Goal: Information Seeking & Learning: Check status

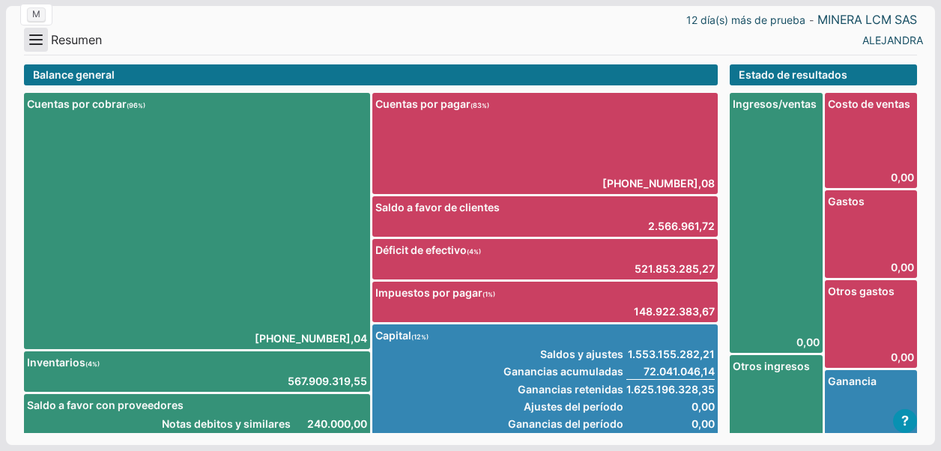
click at [42, 37] on button "Menu" at bounding box center [36, 40] width 24 height 24
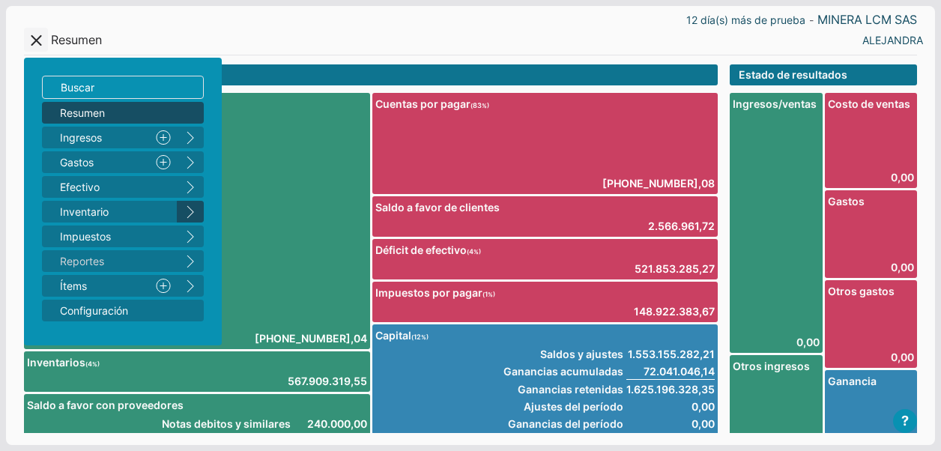
click at [195, 208] on button "right" at bounding box center [190, 212] width 27 height 22
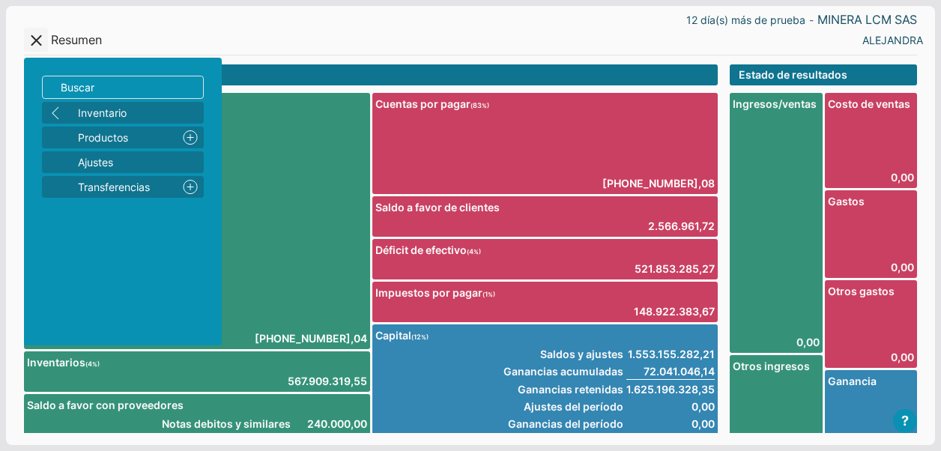
click at [58, 41] on span "Resumen" at bounding box center [76, 40] width 51 height 16
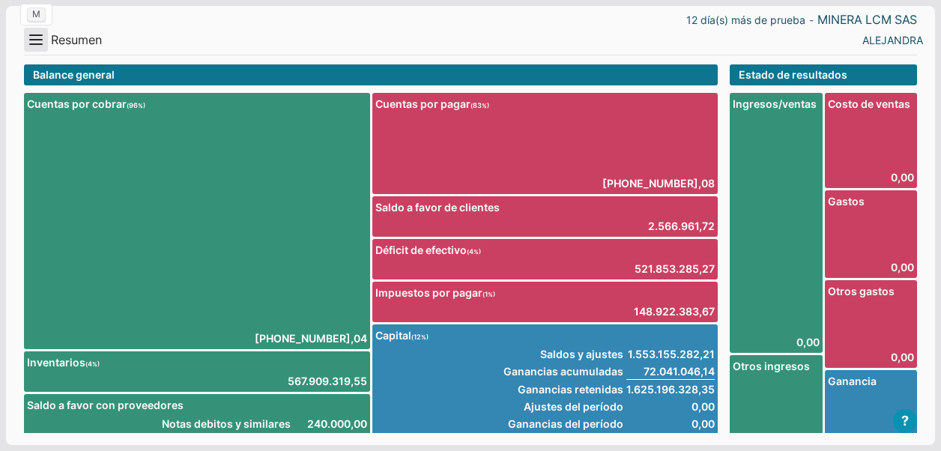
click at [31, 43] on button "Menu" at bounding box center [36, 40] width 24 height 24
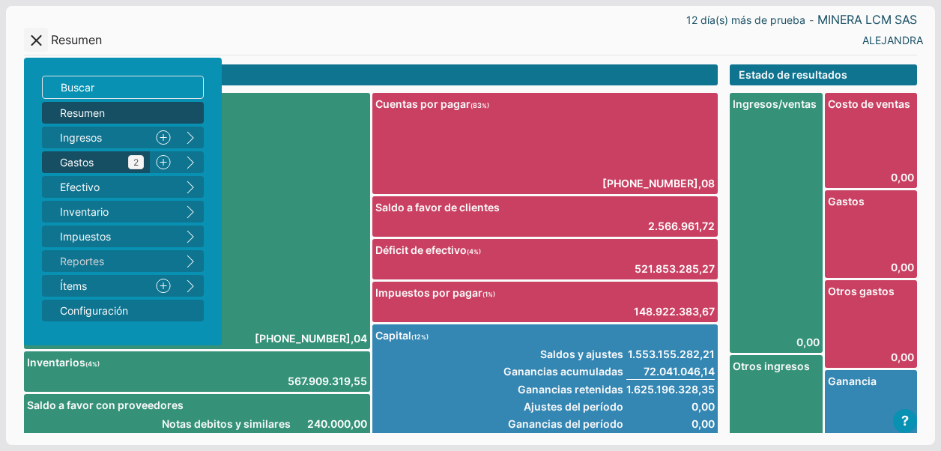
click at [88, 165] on span "Gastos 2" at bounding box center [102, 162] width 84 height 16
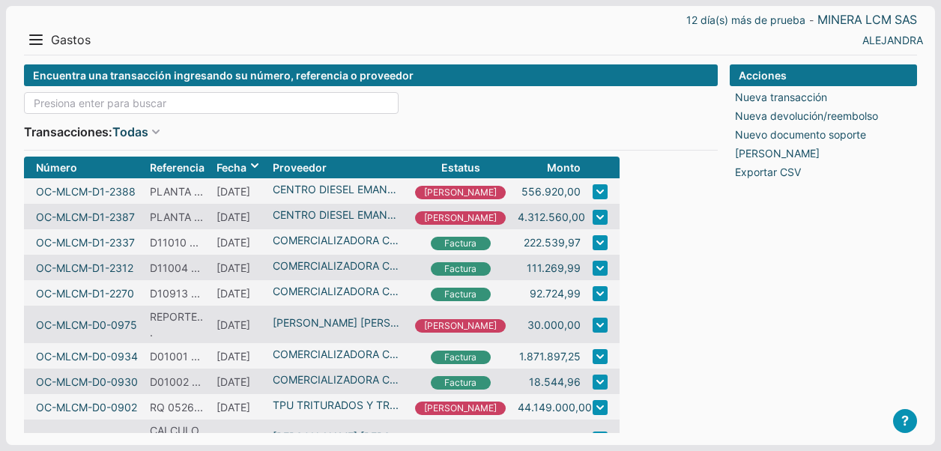
click at [129, 97] on input at bounding box center [211, 103] width 375 height 22
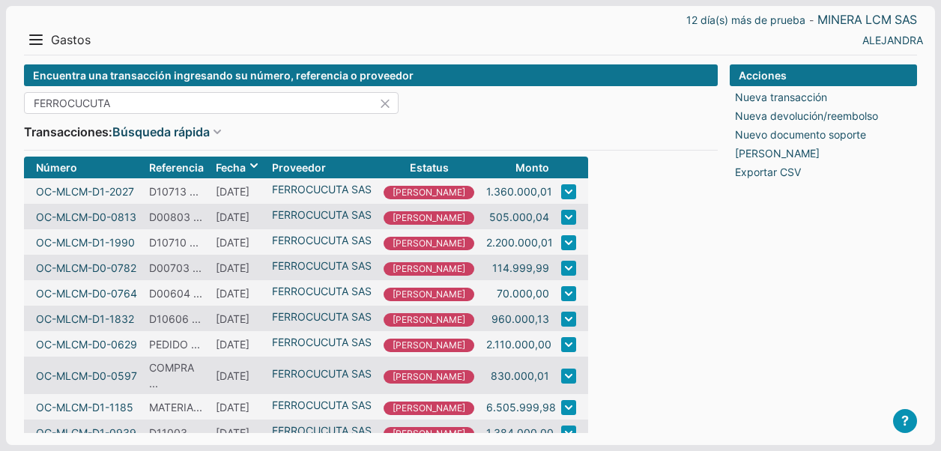
type input "FERROCUCUTA"
click at [33, 38] on button "Menu" at bounding box center [36, 40] width 24 height 24
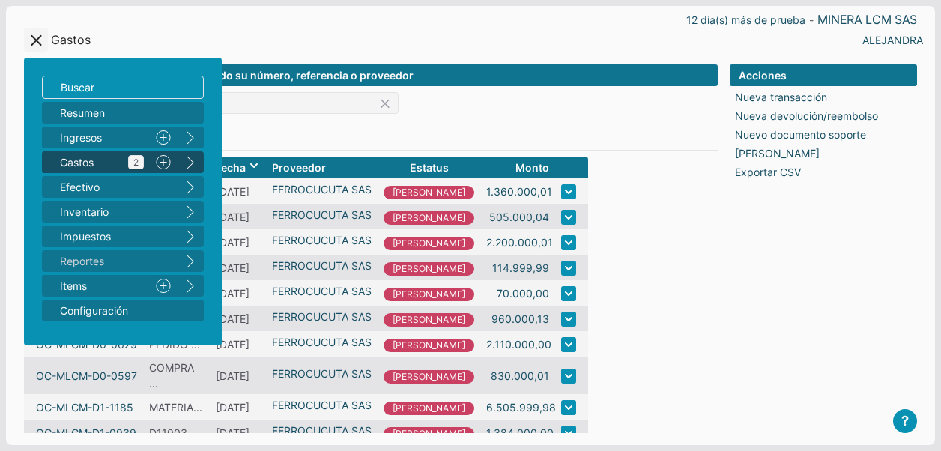
click at [74, 154] on span "Gastos 2" at bounding box center [102, 162] width 84 height 16
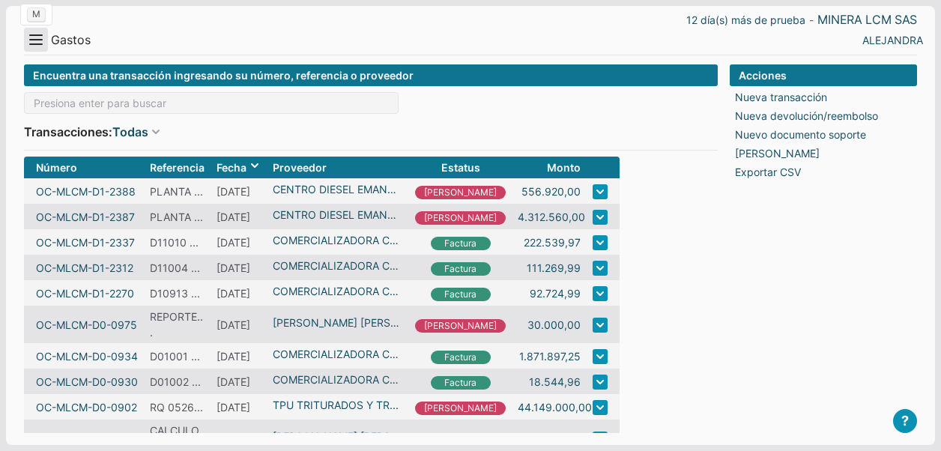
click at [34, 46] on button "Menu" at bounding box center [36, 40] width 24 height 24
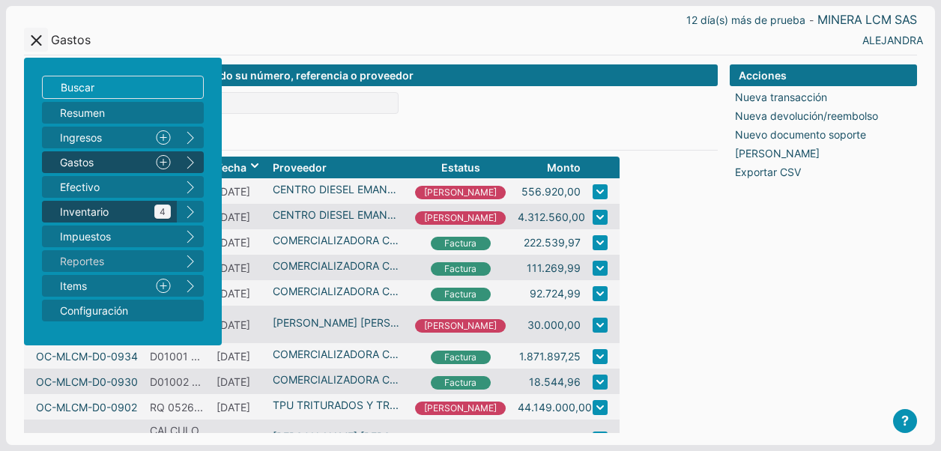
click at [88, 216] on span "Inventario 4" at bounding box center [115, 212] width 111 height 16
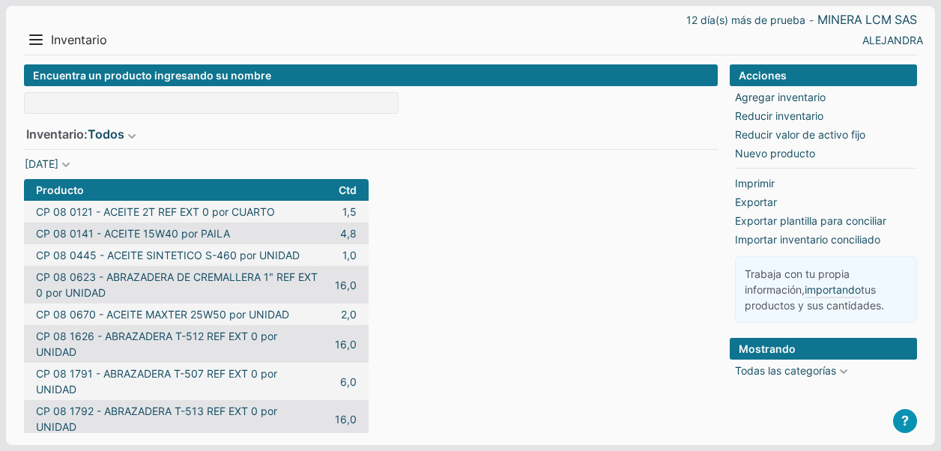
scroll to position [150, 0]
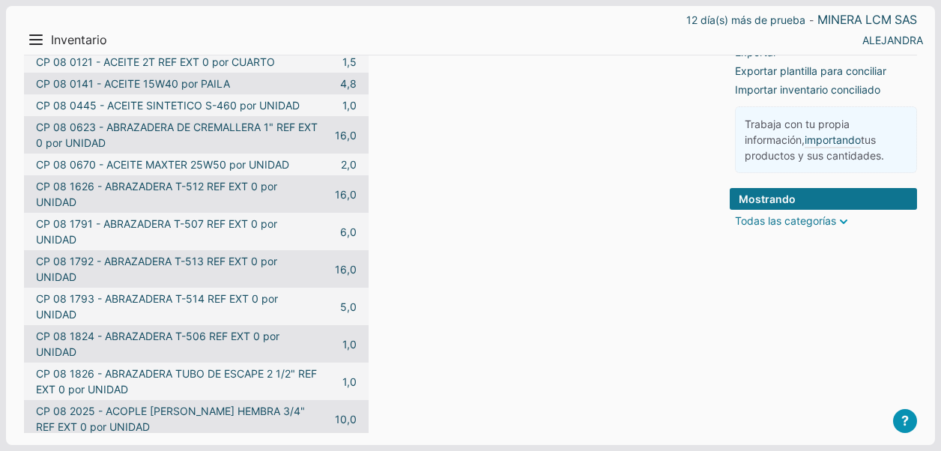
click at [848, 217] on span at bounding box center [843, 221] width 15 height 15
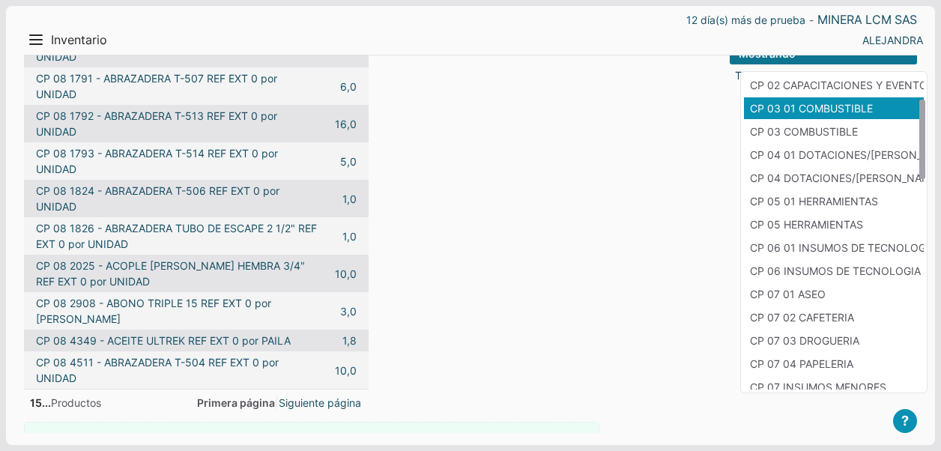
scroll to position [300, 0]
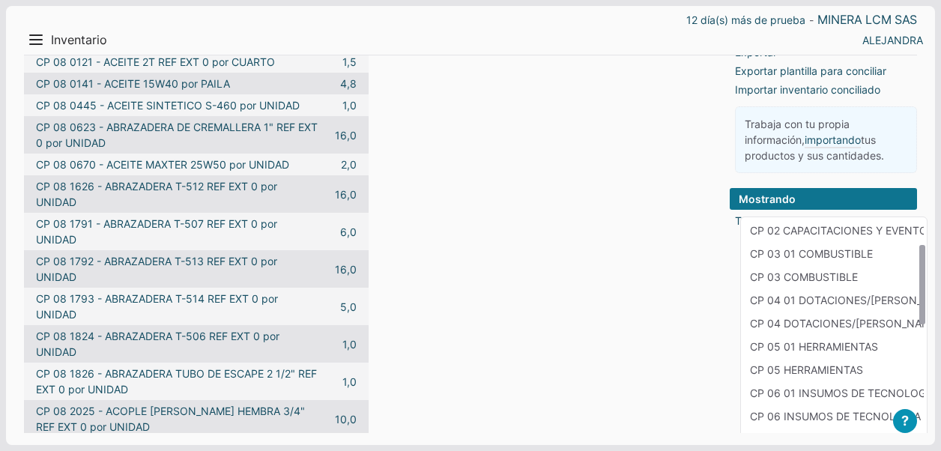
click at [662, 269] on form "Encuentra un producto ingresando su nombre Inventario: Todos Todos Mercancias M…" at bounding box center [371, 235] width 694 height 640
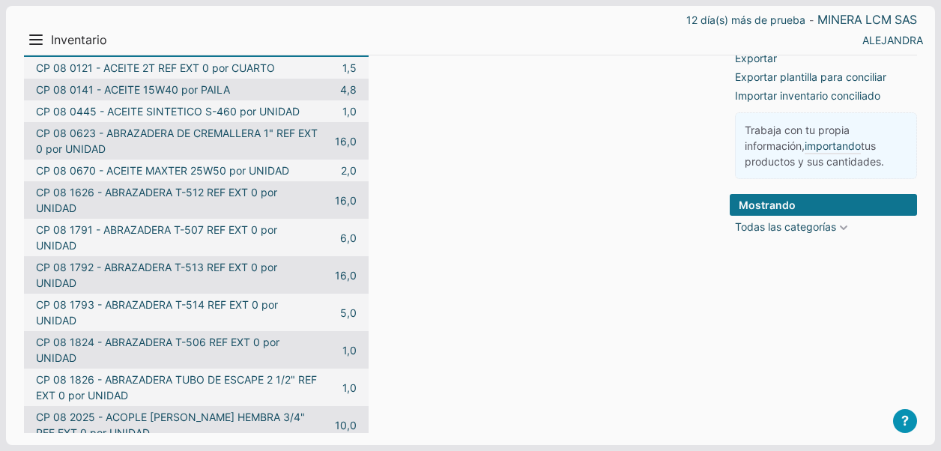
scroll to position [0, 0]
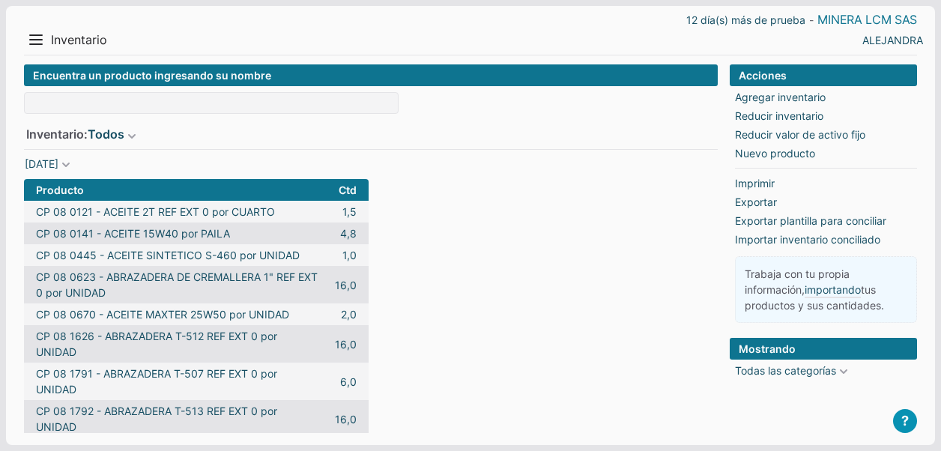
click at [840, 14] on link "MINERA LCM SAS" at bounding box center [867, 20] width 100 height 16
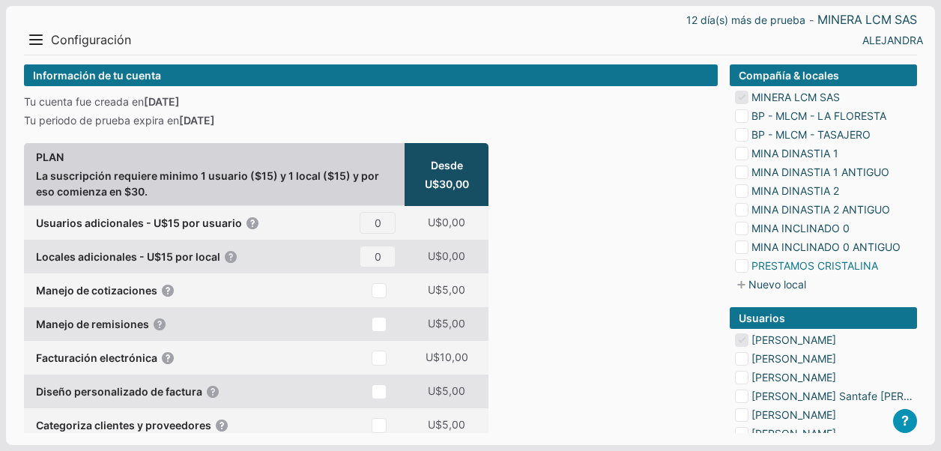
click at [811, 264] on link "PRESTAMOS CRISTALINA" at bounding box center [814, 266] width 127 height 16
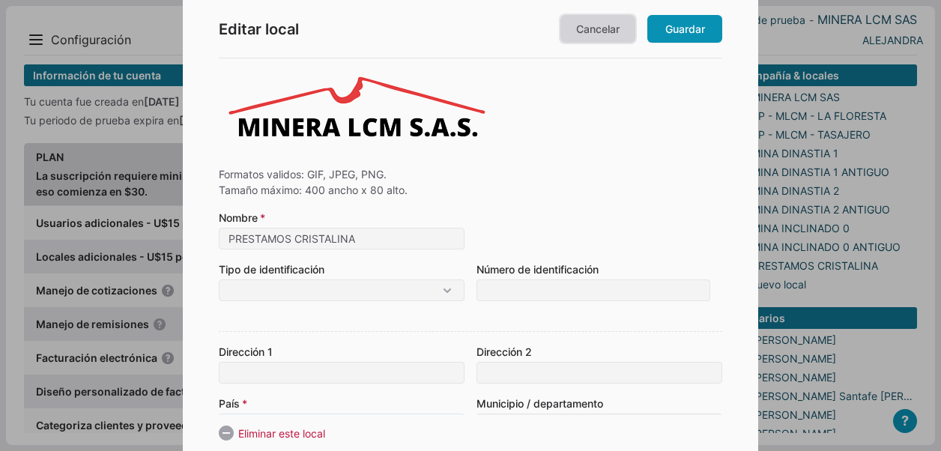
click at [615, 28] on link "Cancelar" at bounding box center [597, 29] width 75 height 28
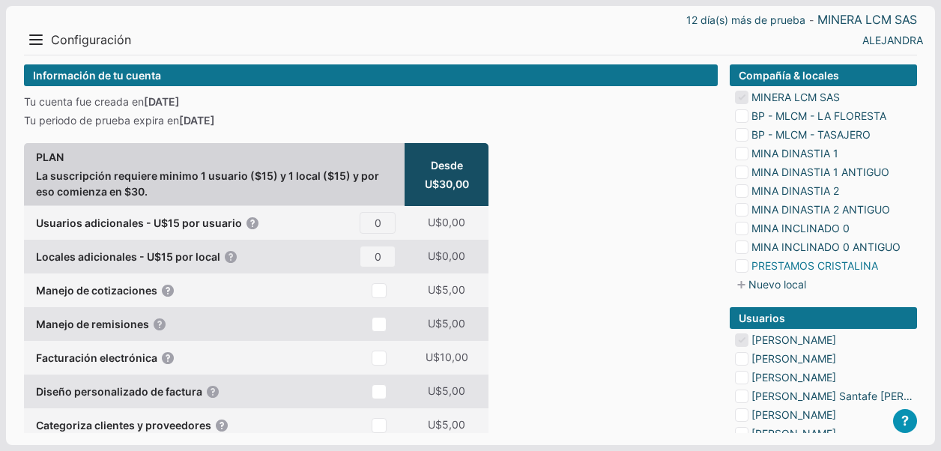
click at [846, 266] on link "PRESTAMOS CRISTALINA" at bounding box center [814, 266] width 127 height 16
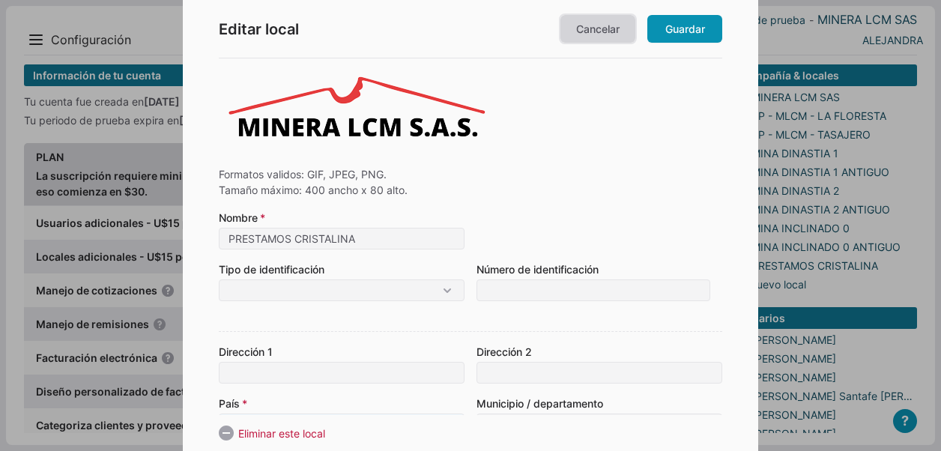
click at [584, 28] on link "Cancelar" at bounding box center [597, 29] width 75 height 28
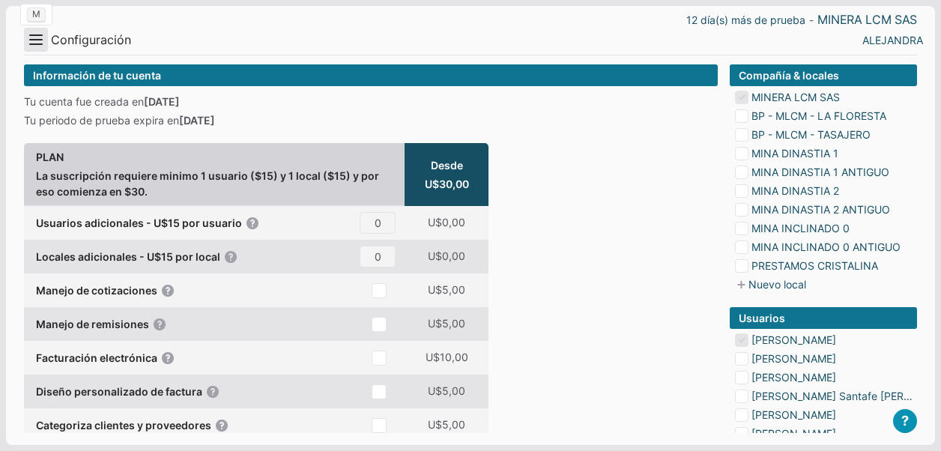
click at [42, 37] on button "Menu" at bounding box center [36, 40] width 24 height 24
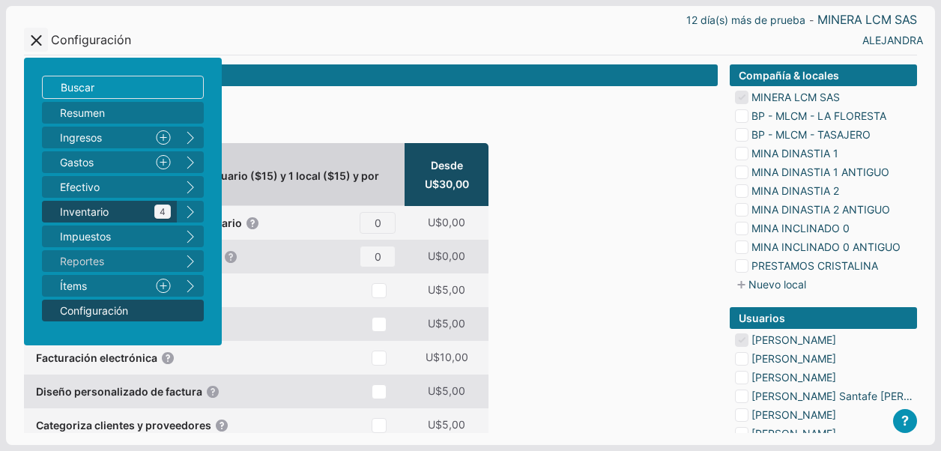
click at [83, 211] on span "Inventario 4" at bounding box center [115, 212] width 111 height 16
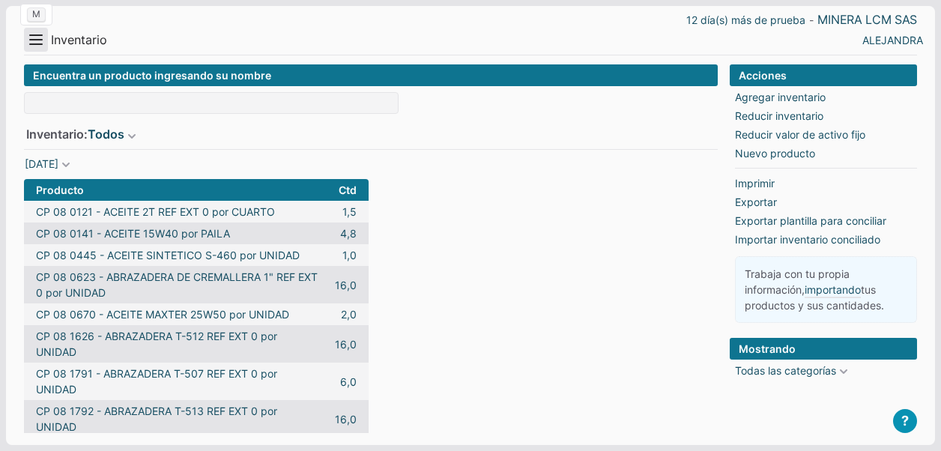
click at [40, 43] on button "Menu" at bounding box center [36, 40] width 24 height 24
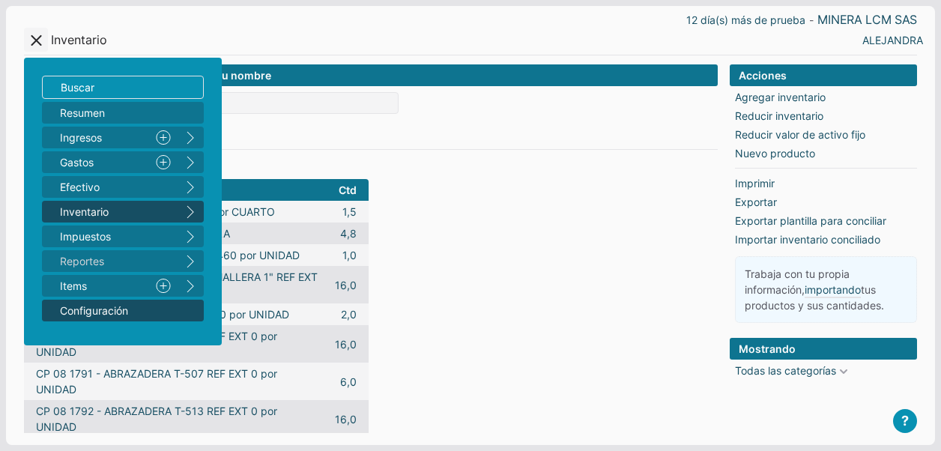
click at [76, 303] on span "Configuración" at bounding box center [115, 311] width 111 height 16
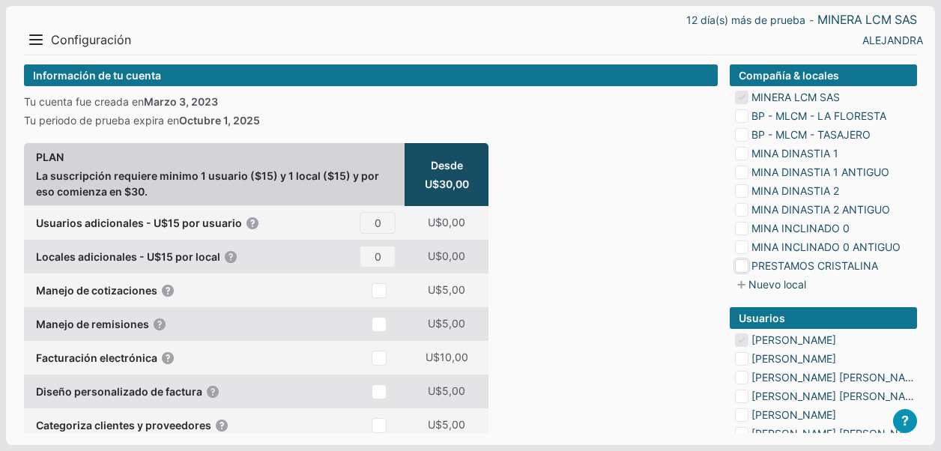
click at [747, 261] on input "checkbox" at bounding box center [741, 265] width 13 height 13
checkbox input "true"
type input "1"
click at [748, 110] on input "checkbox" at bounding box center [741, 115] width 13 height 13
checkbox input "true"
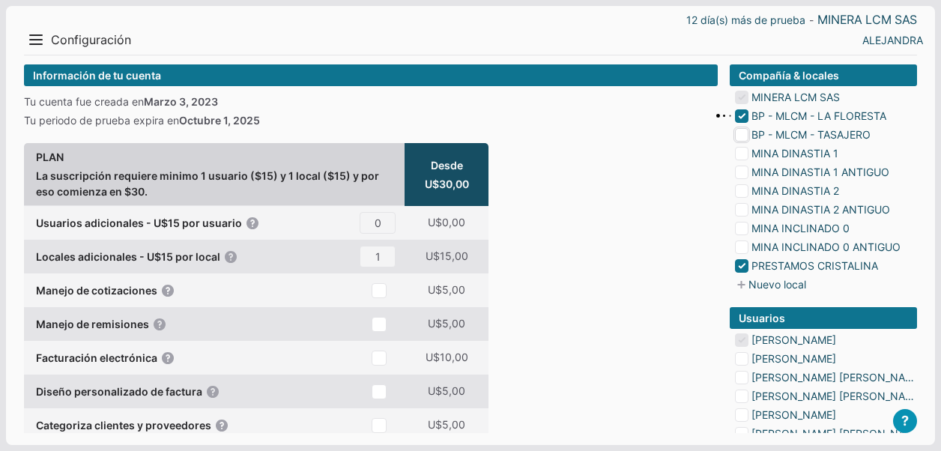
click at [743, 139] on input "checkbox" at bounding box center [741, 134] width 13 height 13
type input "2"
click at [742, 162] on ul "MINERA LCM SAS BP - MLCM - LA FLORESTA BP - MLCM - TASAJERO MINA DINASTIA 1 MIN…" at bounding box center [823, 189] width 187 height 206
click at [742, 156] on input "checkbox" at bounding box center [741, 153] width 13 height 13
checkbox input "true"
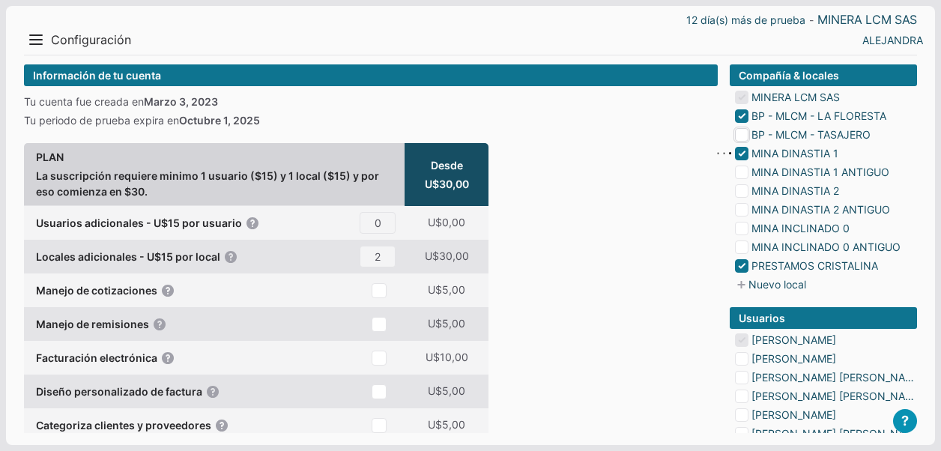
click at [742, 135] on input "checkbox" at bounding box center [741, 134] width 13 height 13
type input "3"
click at [742, 138] on input "checkbox" at bounding box center [741, 134] width 13 height 13
checkbox input "true"
type input "4"
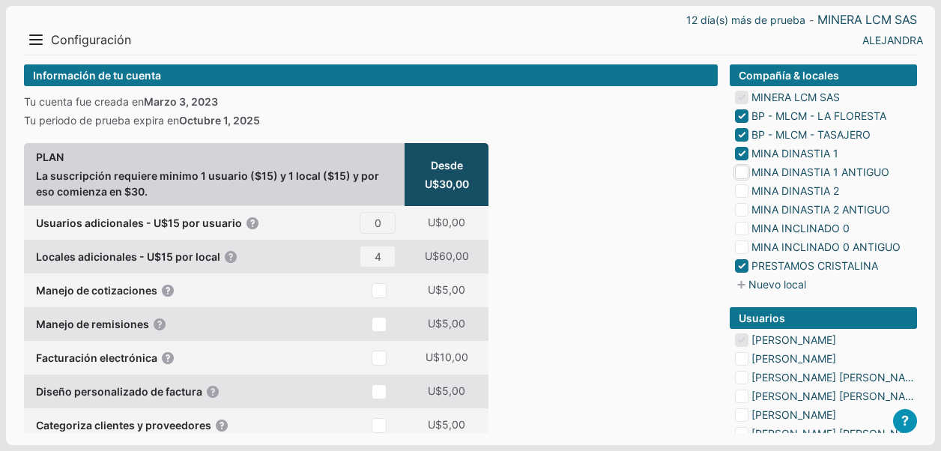
click at [742, 166] on input "checkbox" at bounding box center [741, 172] width 13 height 13
checkbox input "true"
click at [741, 184] on input "checkbox" at bounding box center [741, 190] width 13 height 13
type input "5"
click at [741, 192] on input "checkbox" at bounding box center [741, 190] width 13 height 13
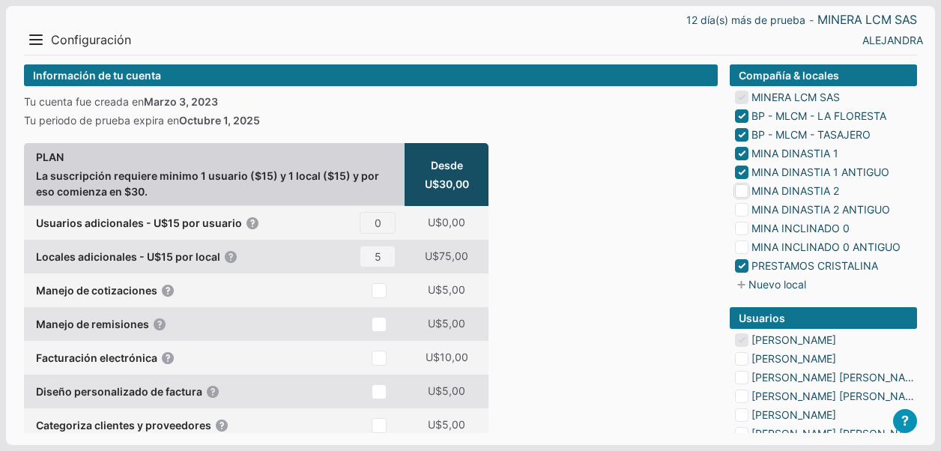
checkbox input "true"
click at [742, 206] on input "checkbox" at bounding box center [741, 209] width 13 height 13
type input "6"
click at [744, 209] on input "checkbox" at bounding box center [741, 209] width 13 height 13
checkbox input "true"
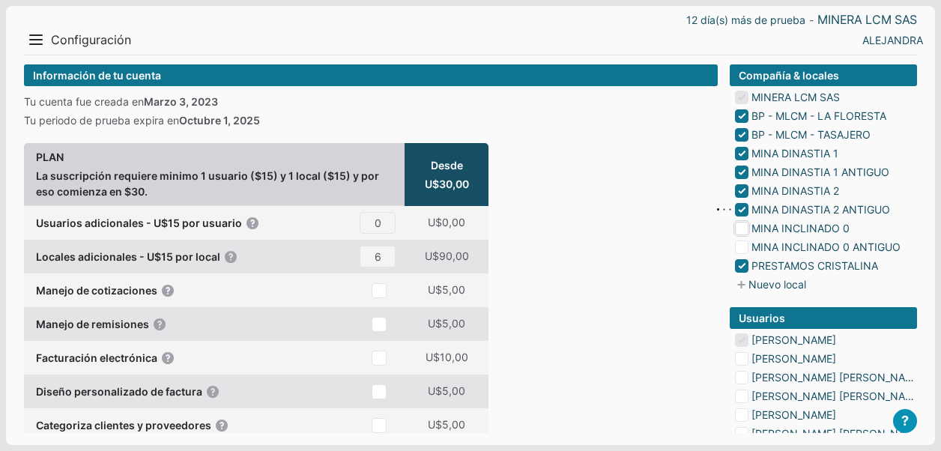
click at [743, 231] on input "checkbox" at bounding box center [741, 228] width 13 height 13
type input "7"
click at [742, 251] on input "checkbox" at bounding box center [741, 246] width 13 height 13
checkbox input "true"
click at [740, 228] on input "checkbox" at bounding box center [741, 228] width 13 height 13
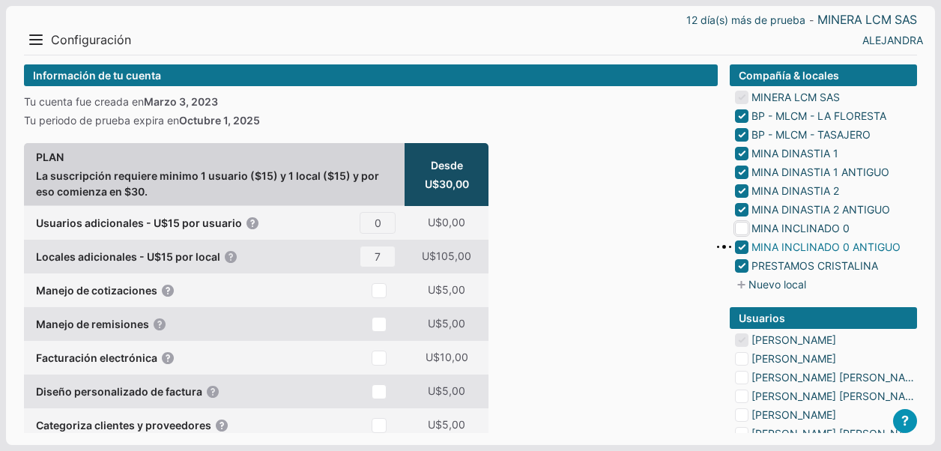
type input "8"
click at [739, 219] on ul "MINERA LCM SAS BP - MLCM - LA FLORESTA BP - MLCM - TASAJERO MINA DINASTIA 1 MIN…" at bounding box center [823, 189] width 187 height 206
click at [739, 228] on input "checkbox" at bounding box center [741, 228] width 13 height 13
checkbox input "true"
type input "9"
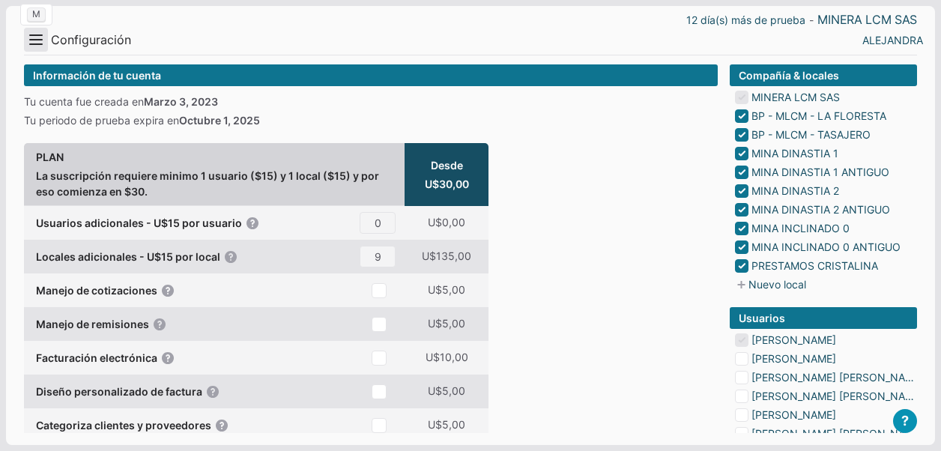
click at [45, 40] on button "Menu" at bounding box center [36, 40] width 24 height 24
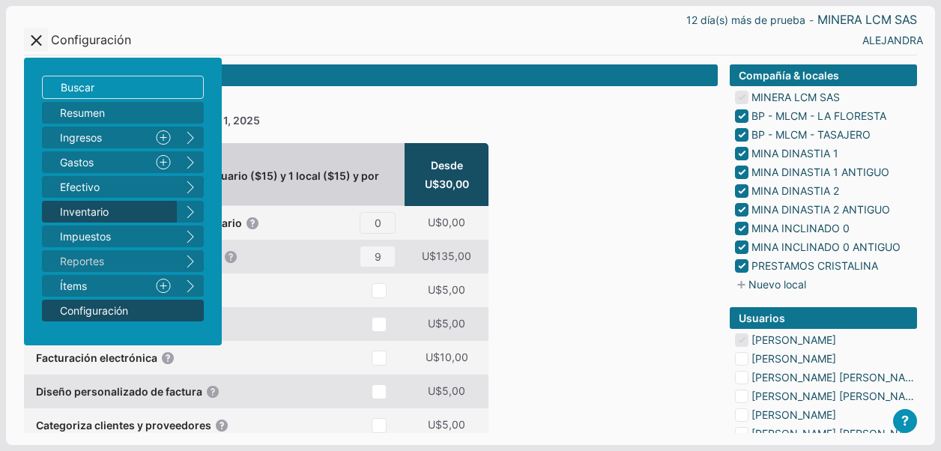
click at [76, 204] on span "Inventario 4" at bounding box center [115, 212] width 111 height 16
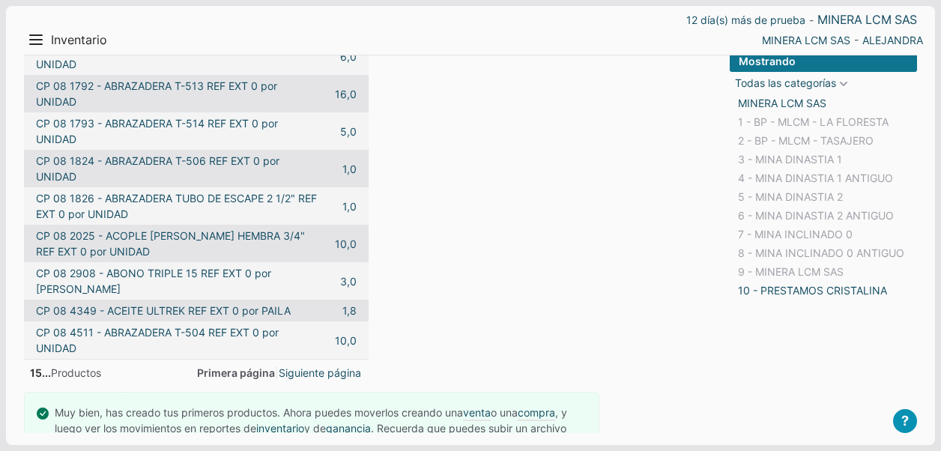
scroll to position [367, 0]
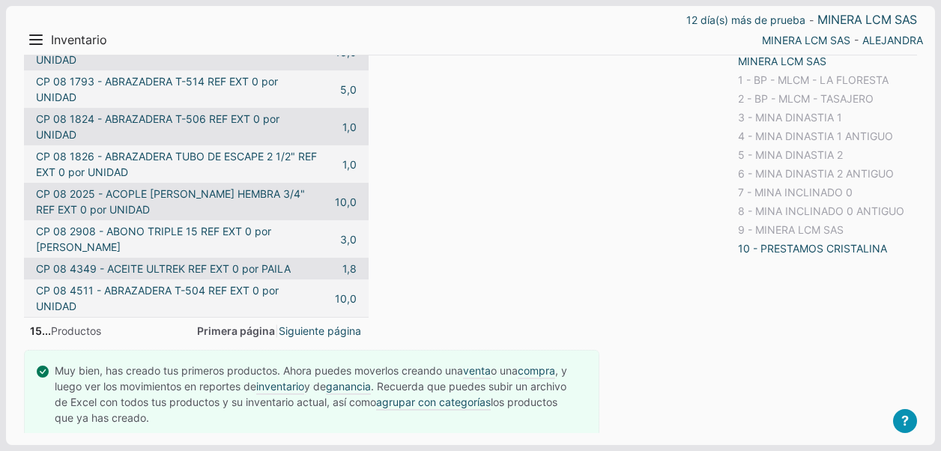
click at [797, 251] on link "10 - PRESTAMOS CRISTALINA" at bounding box center [812, 248] width 155 height 19
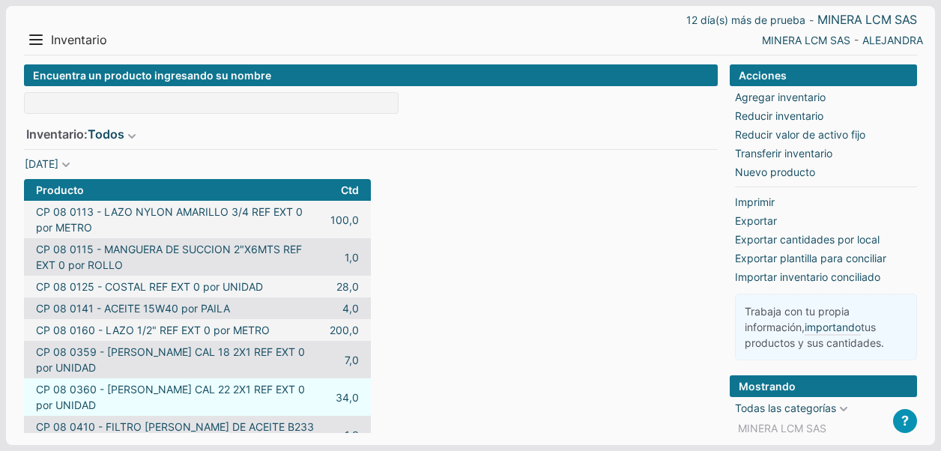
scroll to position [0, 0]
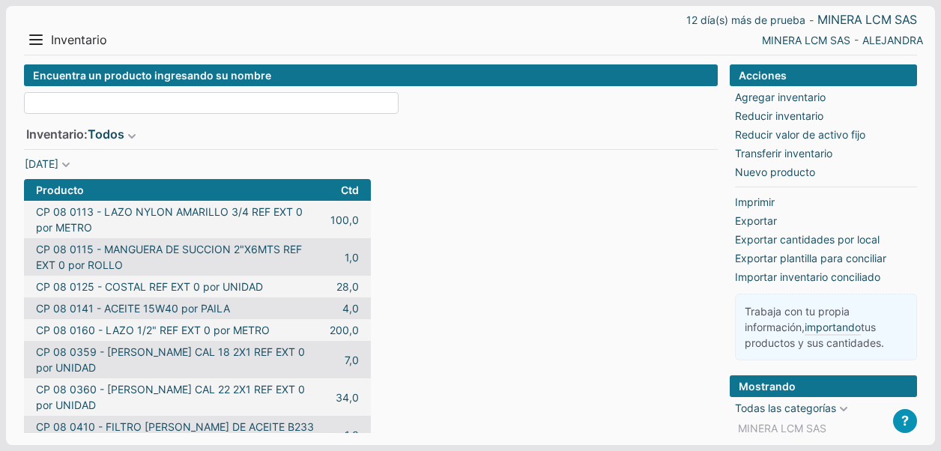
click at [232, 110] on input at bounding box center [211, 103] width 375 height 22
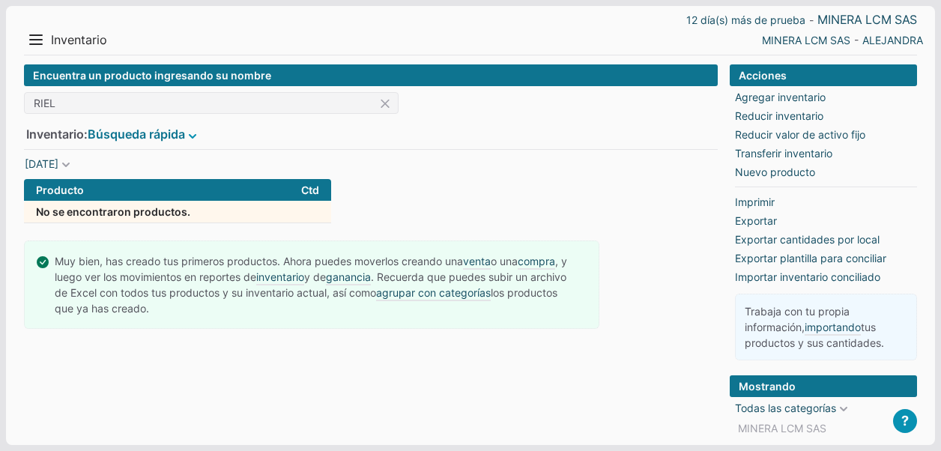
click at [193, 135] on span at bounding box center [192, 136] width 15 height 15
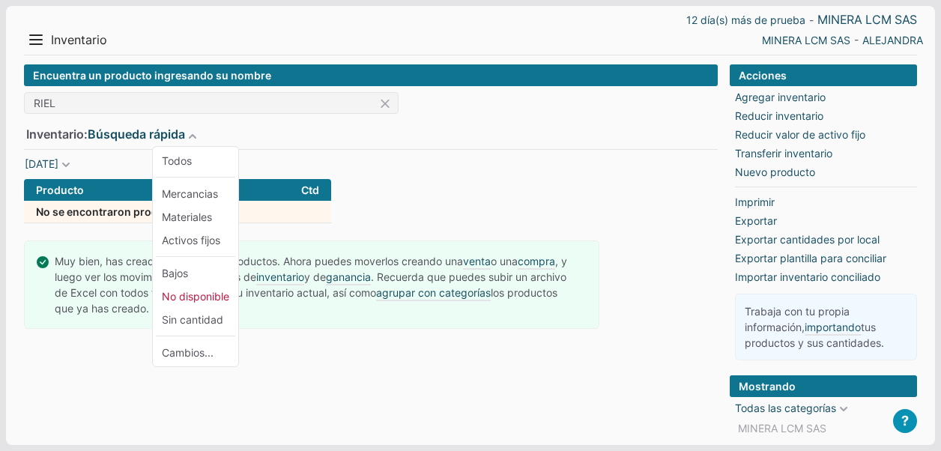
click at [307, 133] on div "Inventario: Búsqueda rápida Todos Mercancias Materiales Activos fijos Bajos No …" at bounding box center [371, 134] width 692 height 18
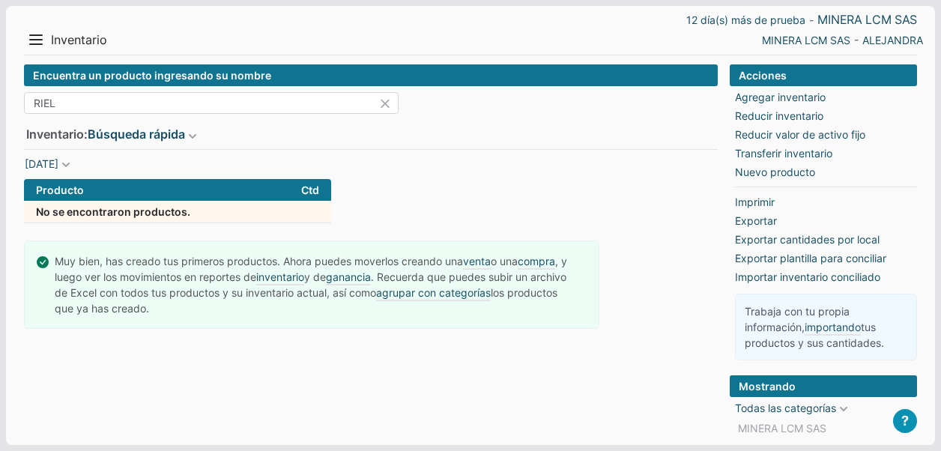
drag, startPoint x: 81, startPoint y: 105, endPoint x: -3, endPoint y: 96, distance: 84.4
click at [0, 96] on html "12 día(s) más de prueba - MINERA LCM SAS Menu Resumen Ingresos 1 Nuevo right Ga…" at bounding box center [470, 335] width 941 height 670
click at [107, 94] on div "Encuentra un producto ingresando su nombre DOBLE T Inventario: Búsqueda rápida …" at bounding box center [371, 106] width 694 height 85
click at [107, 100] on input "DOBLE T" at bounding box center [211, 103] width 375 height 22
type input "DOBLE"
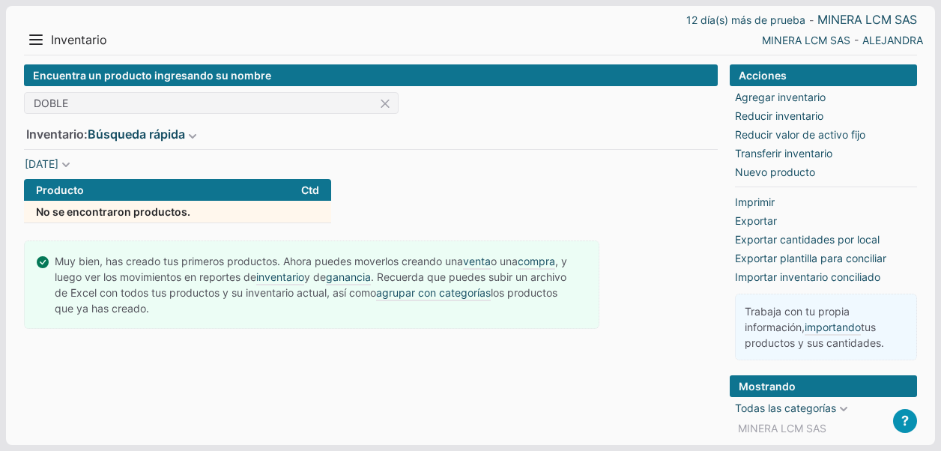
click at [382, 104] on icon at bounding box center [388, 103] width 20 height 22
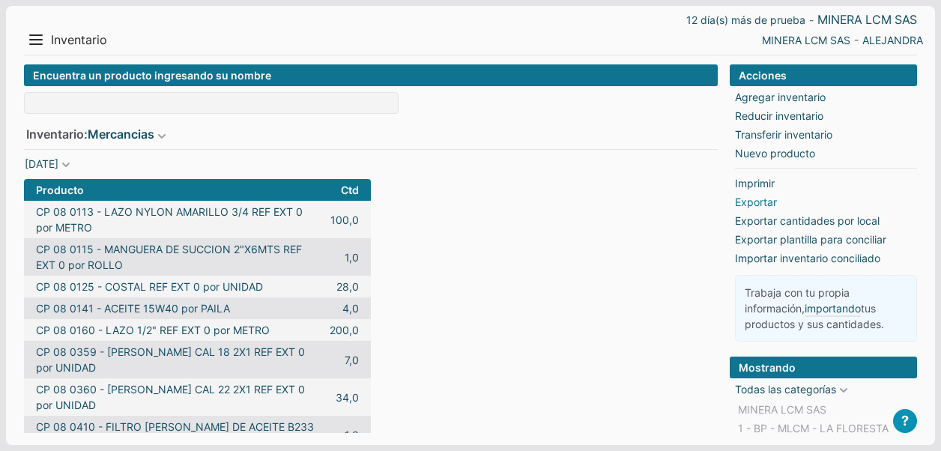
click at [754, 202] on link "Exportar" at bounding box center [756, 202] width 42 height 16
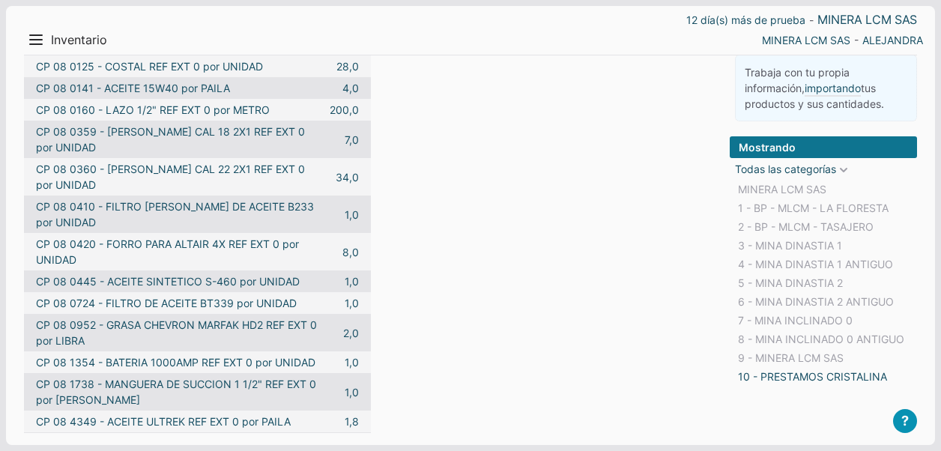
scroll to position [300, 0]
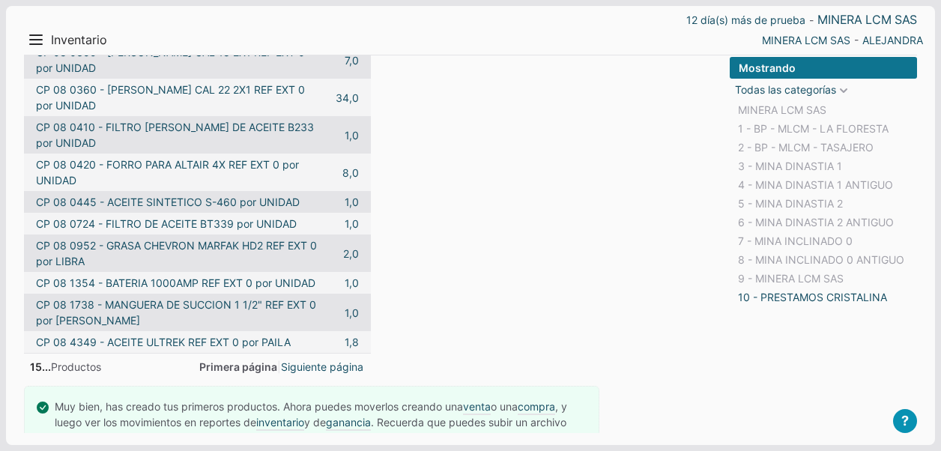
click at [618, 198] on form "Encuentra un producto ingresando su nombre Inventario: Mercancias Todos Mercanc…" at bounding box center [371, 69] width 694 height 609
click at [802, 123] on link "1 - BP - MLCM - LA FLORESTA" at bounding box center [813, 128] width 157 height 19
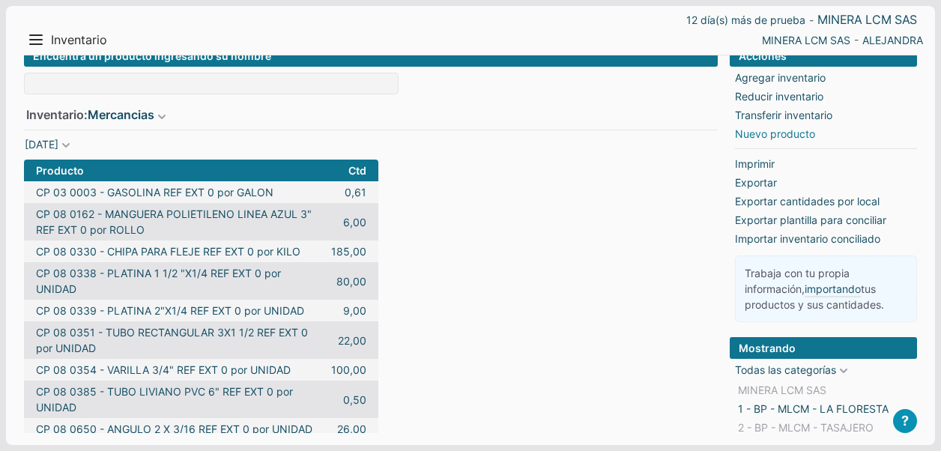
scroll to position [0, 0]
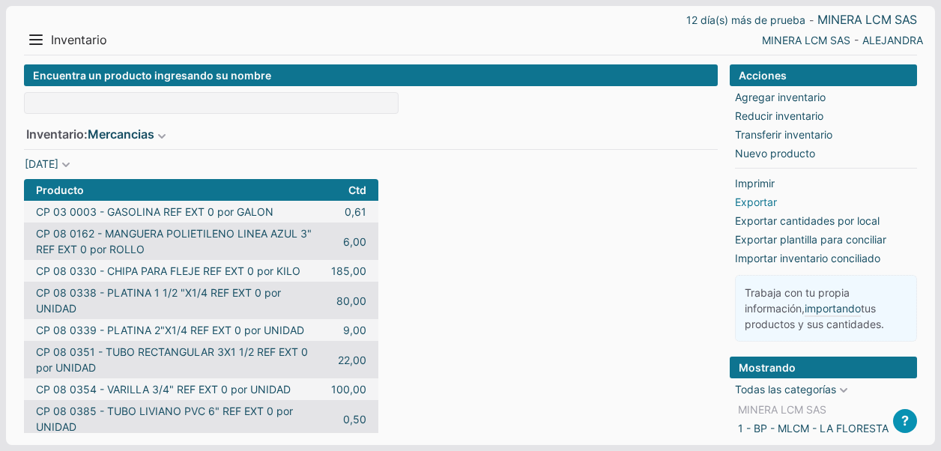
click at [761, 207] on link "Exportar" at bounding box center [756, 202] width 42 height 16
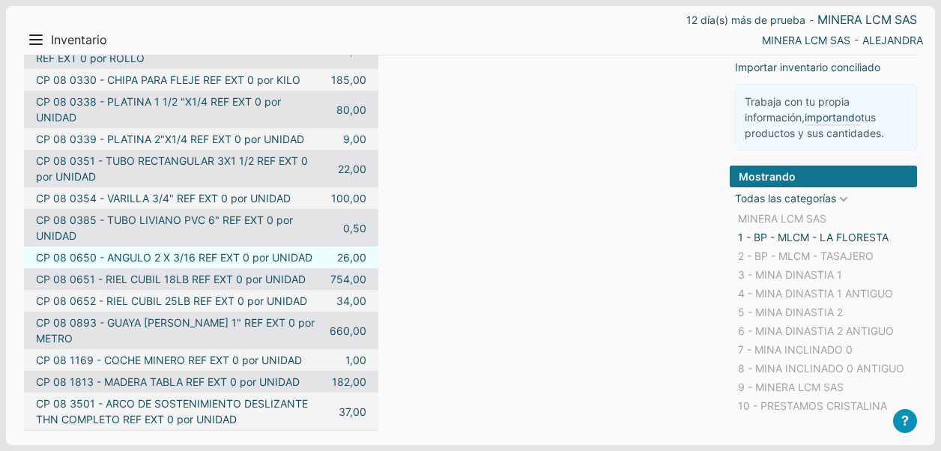
scroll to position [225, 0]
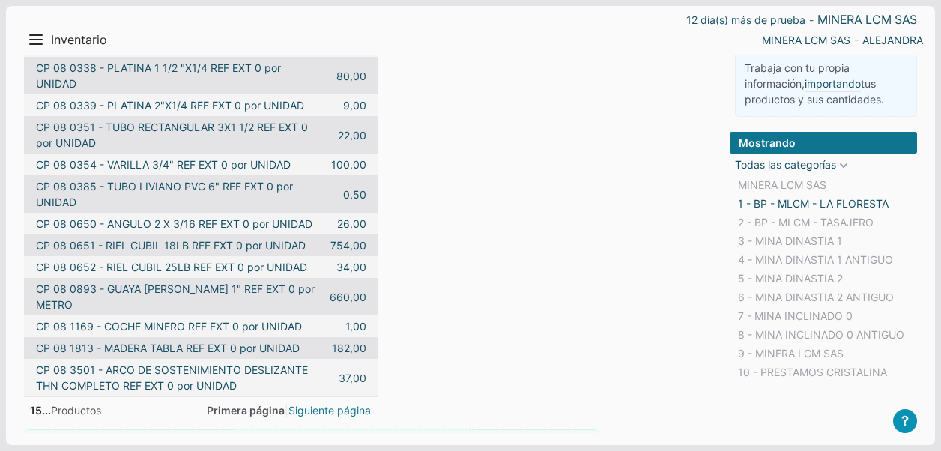
click at [296, 407] on link "Siguiente página" at bounding box center [329, 410] width 82 height 16
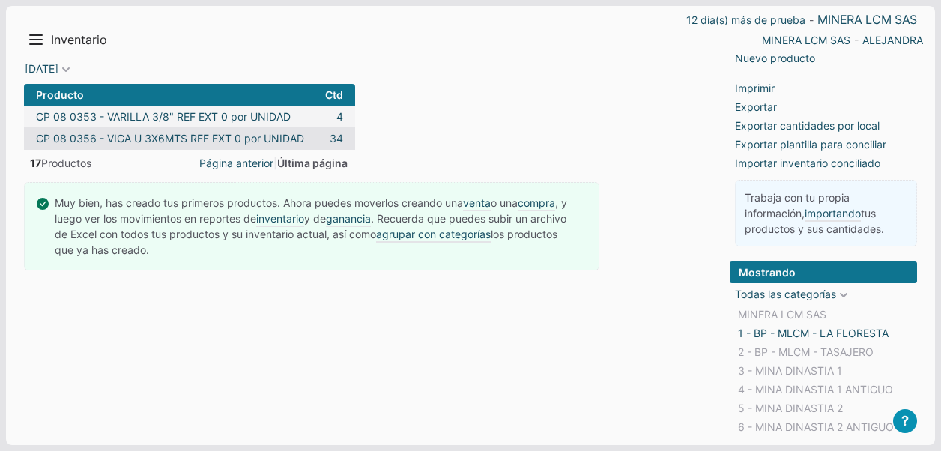
scroll to position [0, 0]
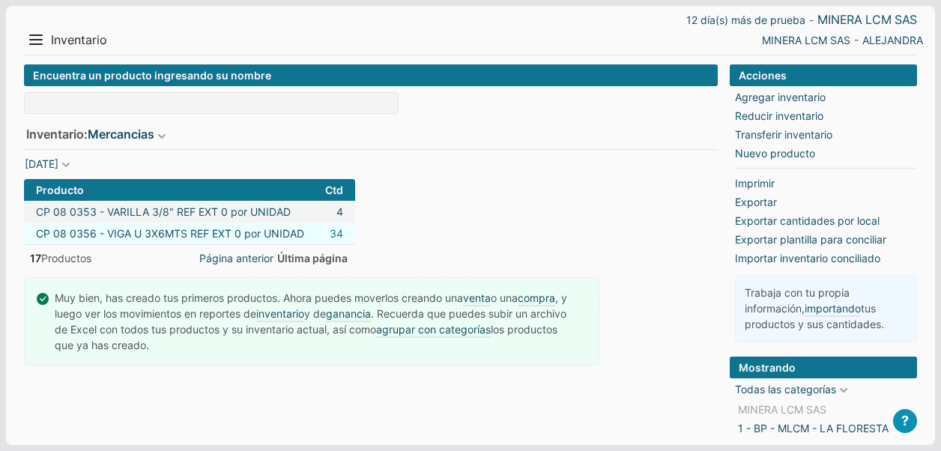
click at [336, 231] on link "34" at bounding box center [336, 233] width 13 height 16
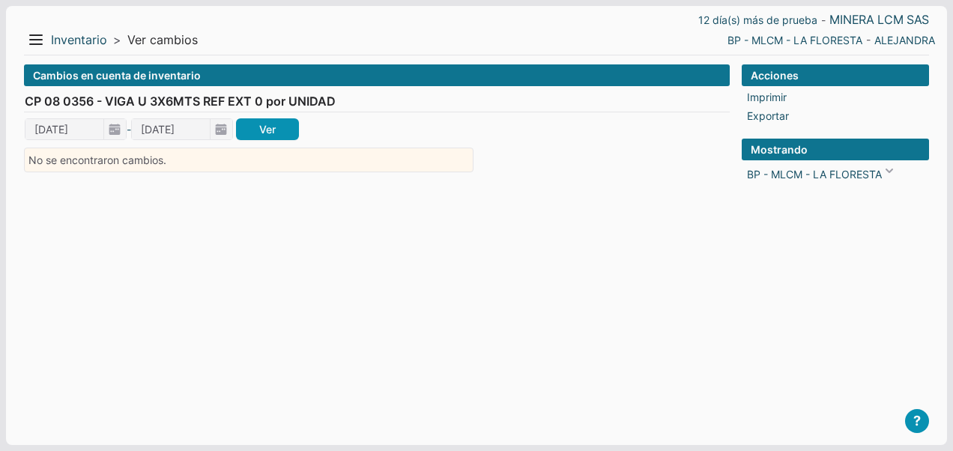
click at [378, 209] on div "Cambios en cuenta de inventario CP 08 0356 - VIGA U 3X6MTS REF EXT 0 por UNIDAD…" at bounding box center [377, 242] width 706 height 357
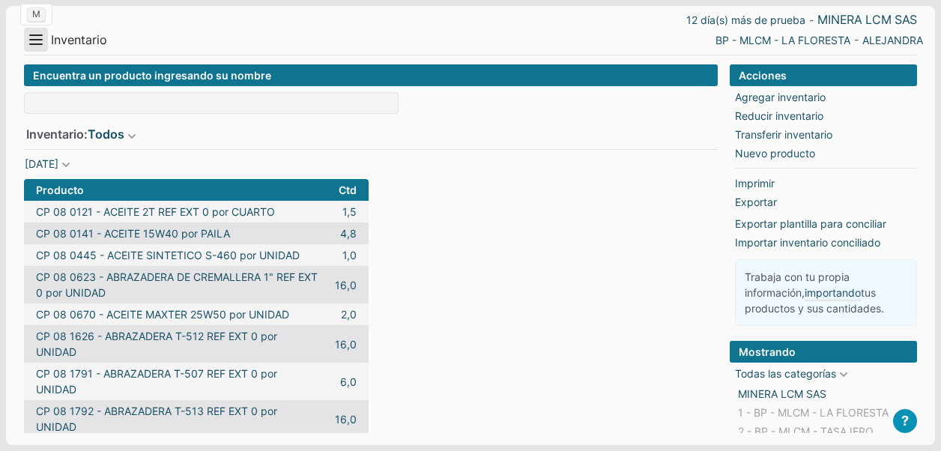
click at [31, 30] on button "Menu" at bounding box center [36, 40] width 24 height 24
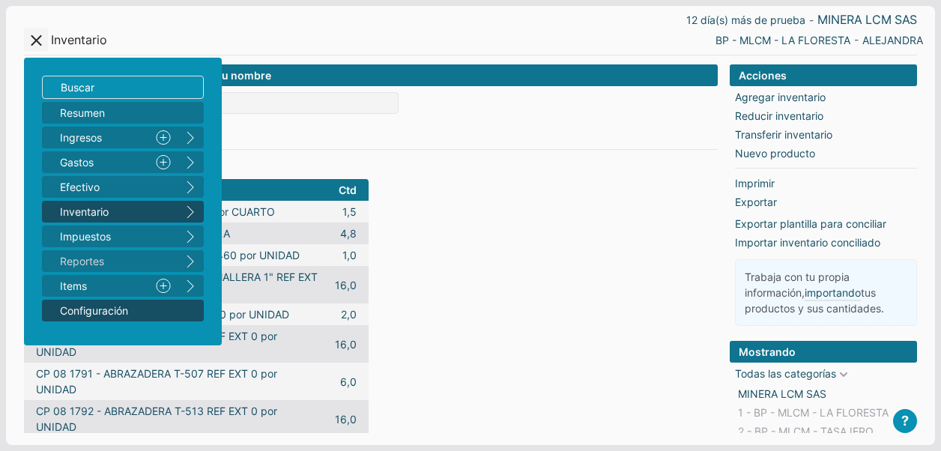
click at [90, 316] on span "Configuración" at bounding box center [115, 311] width 111 height 16
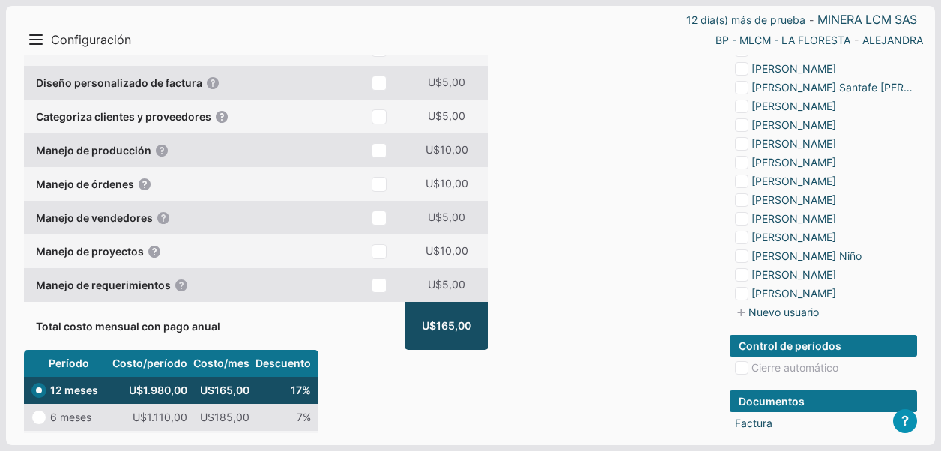
scroll to position [9, 0]
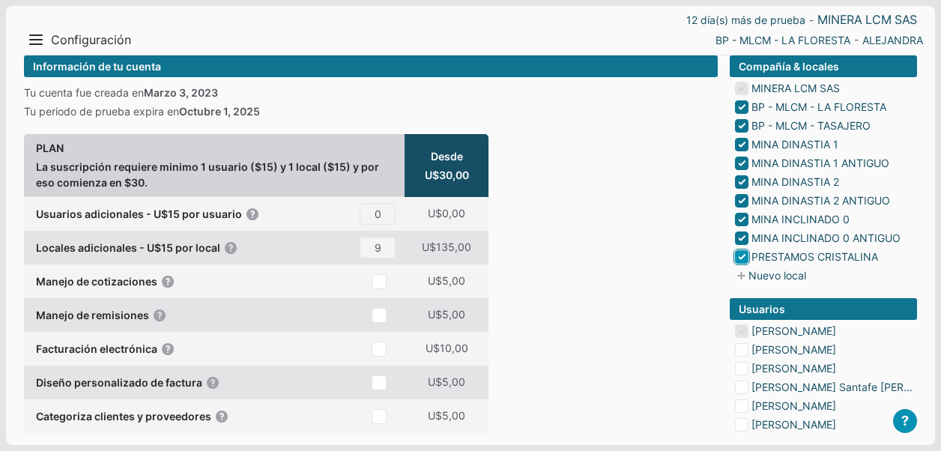
click at [740, 255] on input "checkbox" at bounding box center [741, 256] width 13 height 13
checkbox input "false"
click at [742, 241] on input "checkbox" at bounding box center [741, 237] width 13 height 13
type input "8"
click at [739, 220] on input "checkbox" at bounding box center [741, 219] width 13 height 13
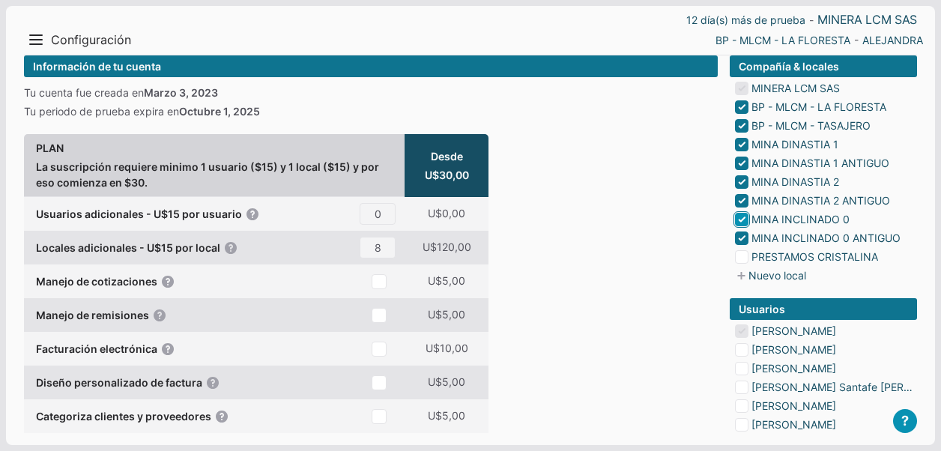
checkbox input "false"
type input "7"
click at [740, 196] on input "checkbox" at bounding box center [741, 200] width 13 height 13
checkbox input "false"
click at [741, 184] on input "checkbox" at bounding box center [741, 181] width 13 height 13
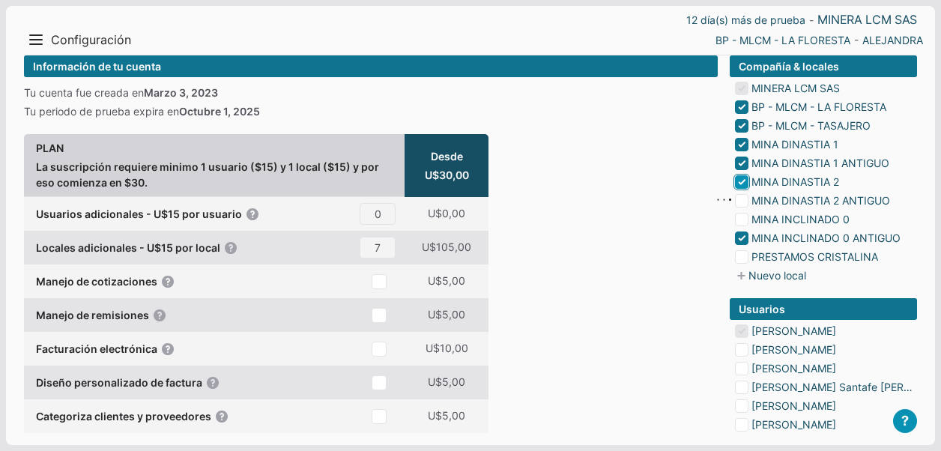
type input "6"
click at [739, 162] on input "checkbox" at bounding box center [741, 163] width 13 height 13
checkbox input "false"
click at [743, 138] on input "checkbox" at bounding box center [741, 144] width 13 height 13
type input "5"
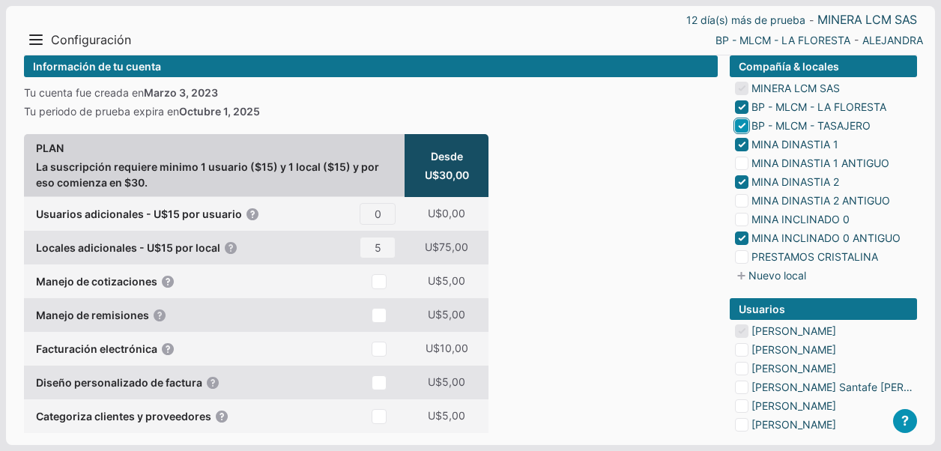
click at [742, 126] on input "checkbox" at bounding box center [741, 125] width 13 height 13
checkbox input "false"
click at [736, 104] on input "checkbox" at bounding box center [741, 106] width 13 height 13
type input "4"
click at [743, 107] on input "checkbox" at bounding box center [741, 106] width 13 height 13
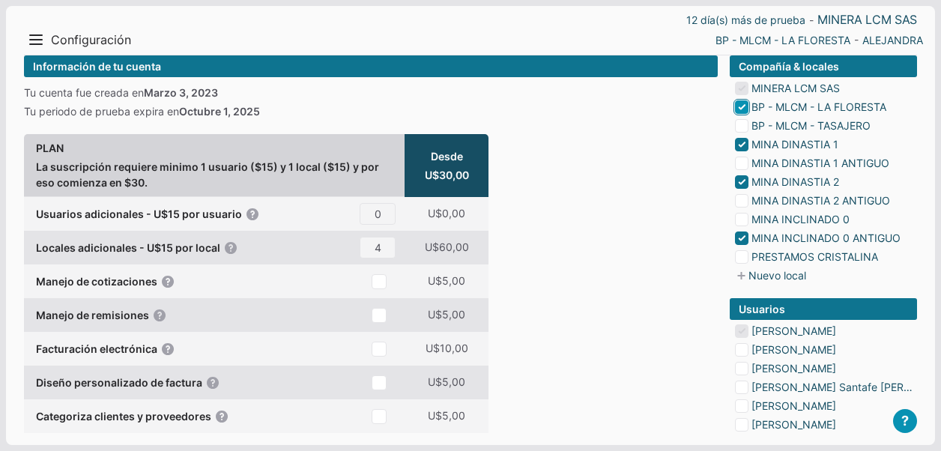
checkbox input "false"
type input "3"
click at [743, 180] on input "checkbox" at bounding box center [741, 181] width 13 height 13
checkbox input "false"
click at [742, 144] on input "checkbox" at bounding box center [741, 144] width 13 height 13
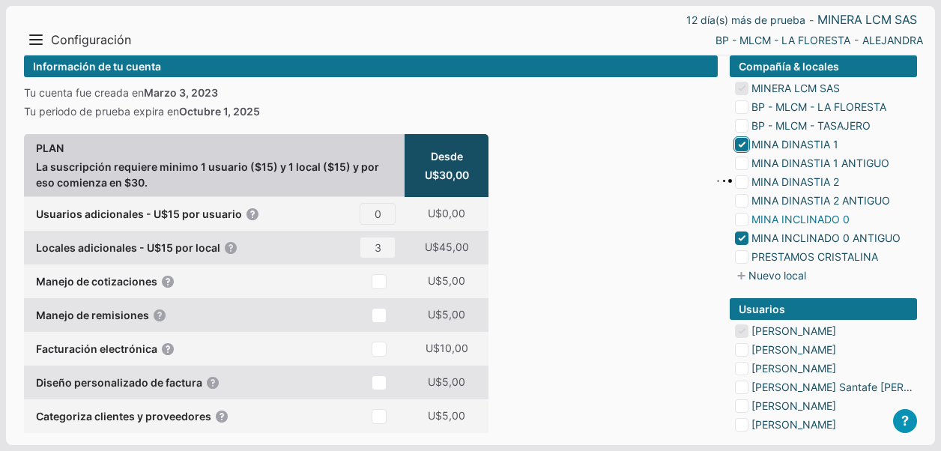
type input "2"
click at [745, 234] on input "checkbox" at bounding box center [741, 237] width 13 height 13
checkbox input "false"
click at [742, 143] on input "checkbox" at bounding box center [741, 144] width 13 height 13
type input "1"
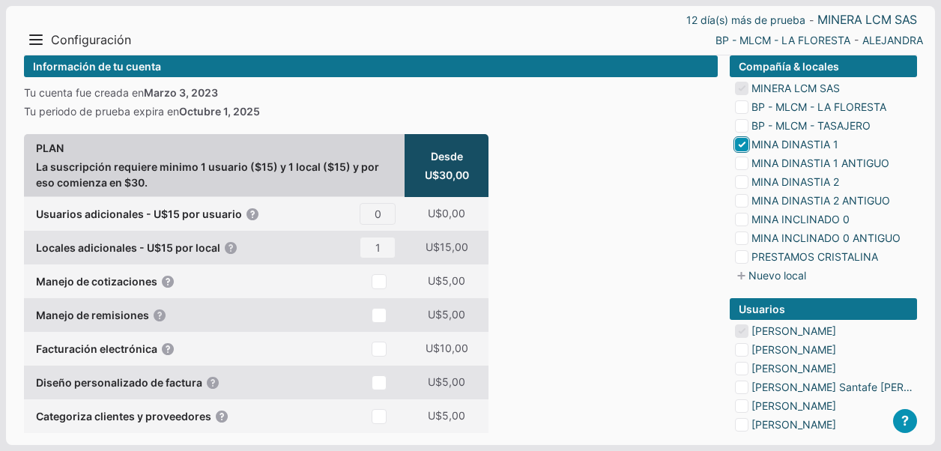
click at [742, 143] on input "checkbox" at bounding box center [741, 144] width 13 height 13
checkbox input "false"
type input "0"
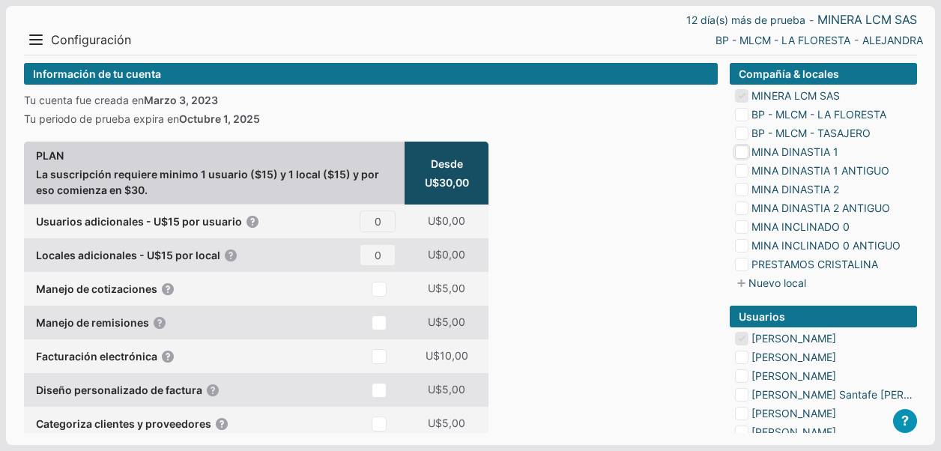
scroll to position [0, 0]
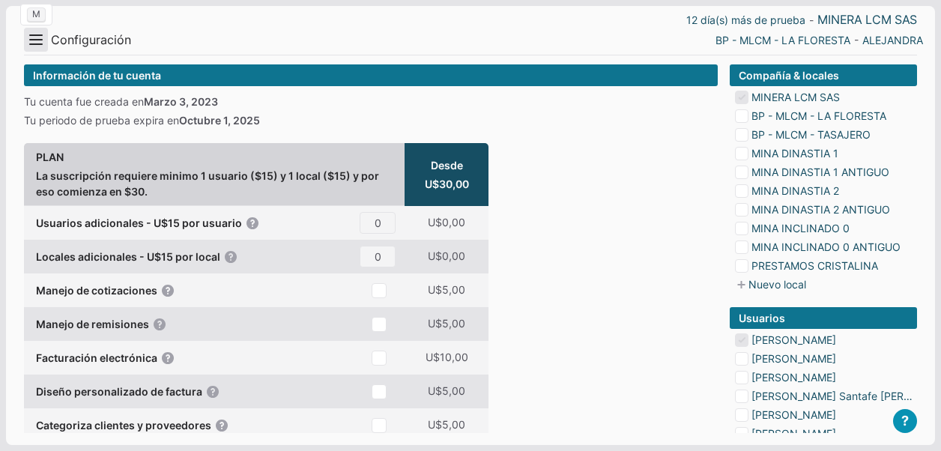
click at [43, 36] on button "Menu" at bounding box center [36, 40] width 24 height 24
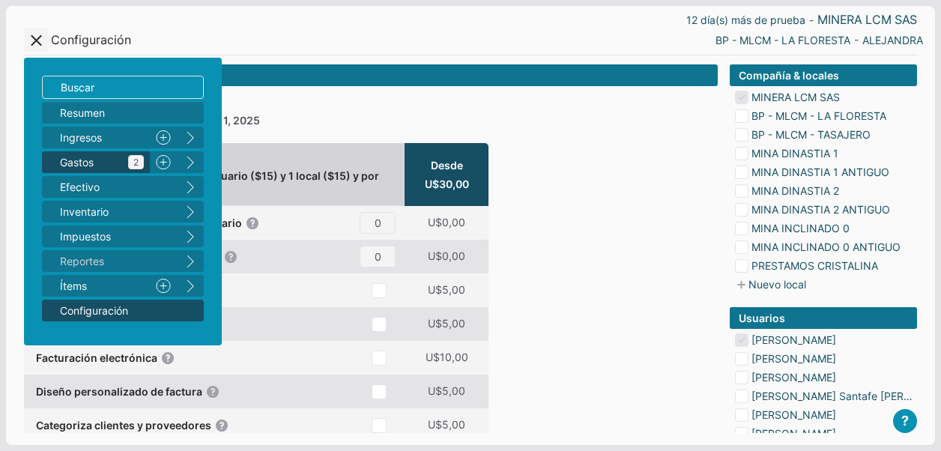
click at [103, 155] on span "Gastos 2" at bounding box center [102, 162] width 84 height 16
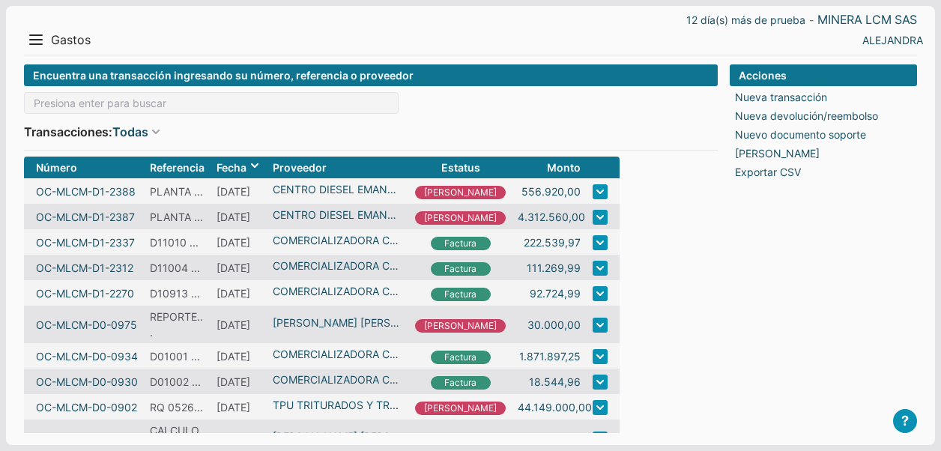
click at [52, 36] on span "Gastos" at bounding box center [71, 40] width 40 height 16
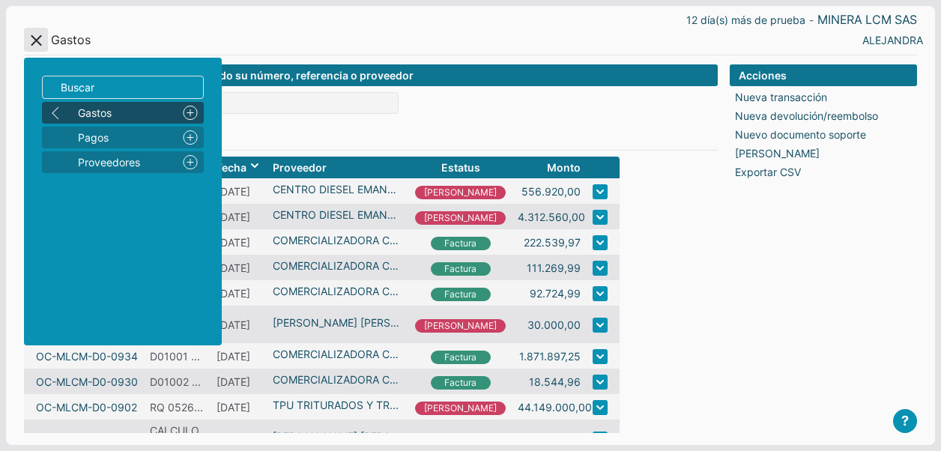
click at [45, 34] on button "Menu" at bounding box center [36, 40] width 24 height 24
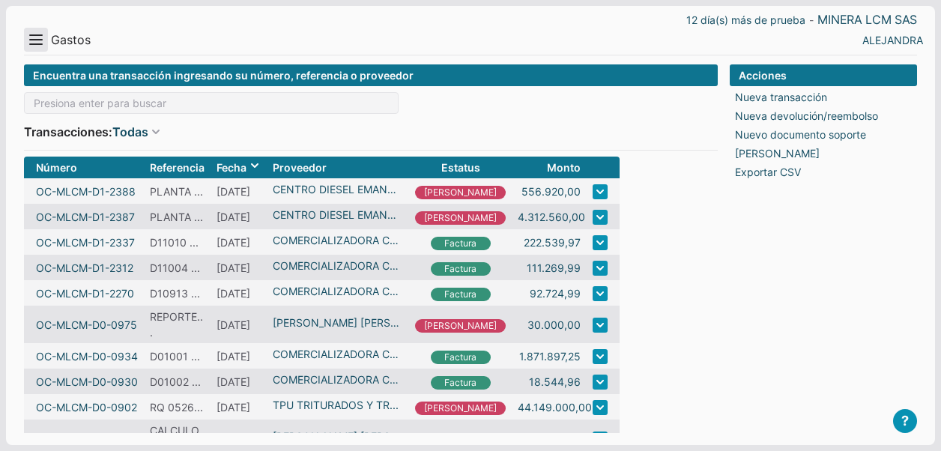
click at [37, 40] on button "Menu" at bounding box center [36, 40] width 24 height 24
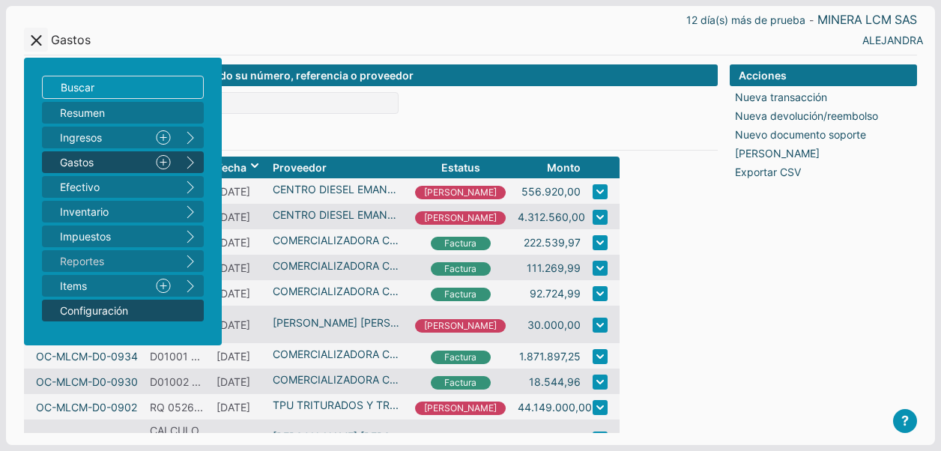
click at [88, 311] on span "Configuración" at bounding box center [115, 311] width 111 height 16
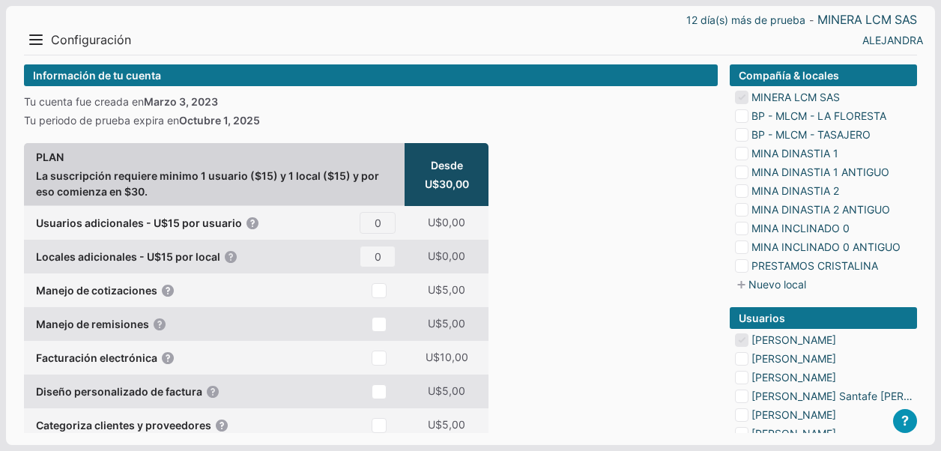
click at [745, 91] on li "MINERA LCM SAS" at bounding box center [826, 97] width 182 height 16
click at [743, 115] on input "checkbox" at bounding box center [741, 115] width 13 height 13
checkbox input "true"
click at [743, 133] on input "checkbox" at bounding box center [741, 134] width 13 height 13
type input "1"
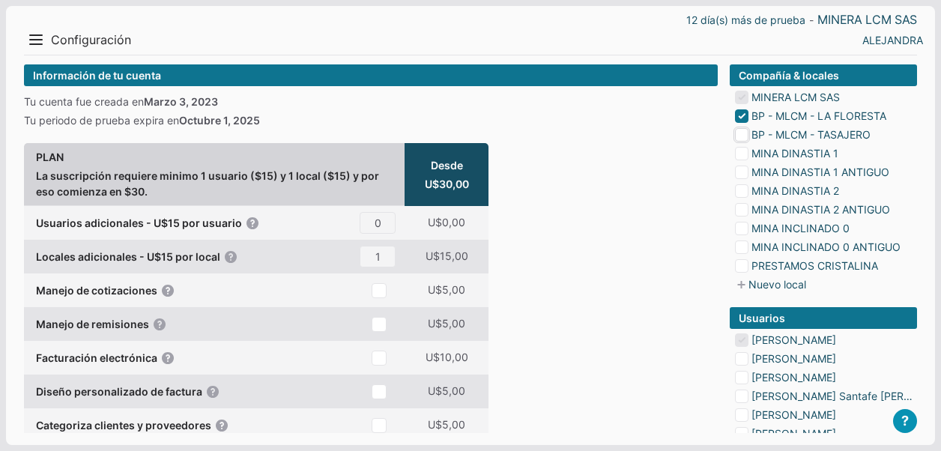
click at [742, 135] on input "checkbox" at bounding box center [741, 134] width 13 height 13
checkbox input "true"
click at [742, 159] on input "checkbox" at bounding box center [741, 153] width 13 height 13
type input "2"
click at [739, 155] on input "checkbox" at bounding box center [741, 153] width 13 height 13
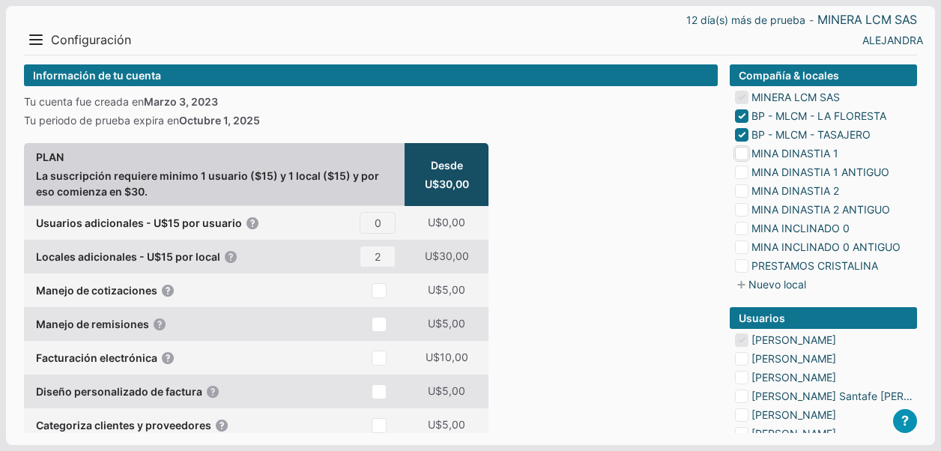
checkbox input "true"
click at [739, 175] on input "checkbox" at bounding box center [741, 172] width 13 height 13
type input "3"
click at [742, 172] on input "checkbox" at bounding box center [741, 172] width 13 height 13
checkbox input "true"
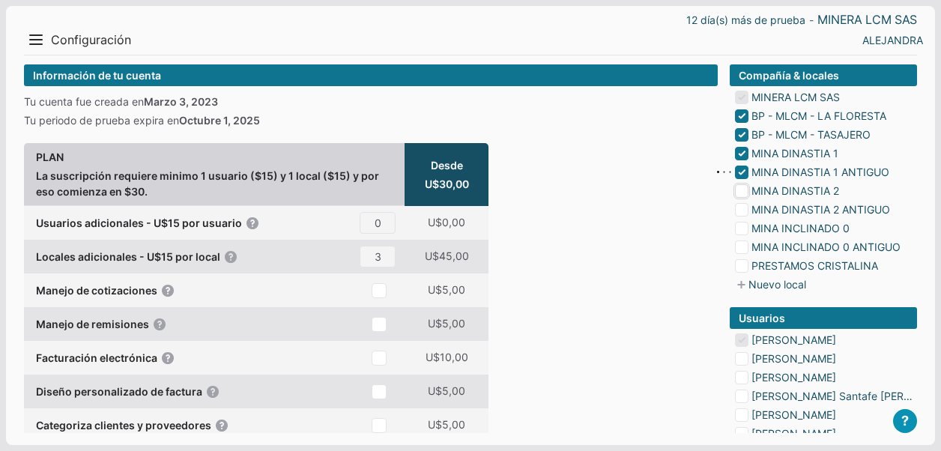
click at [743, 190] on input "checkbox" at bounding box center [741, 190] width 13 height 13
type input "4"
click at [743, 188] on input "checkbox" at bounding box center [741, 190] width 13 height 13
checkbox input "true"
click at [747, 211] on input "checkbox" at bounding box center [741, 209] width 13 height 13
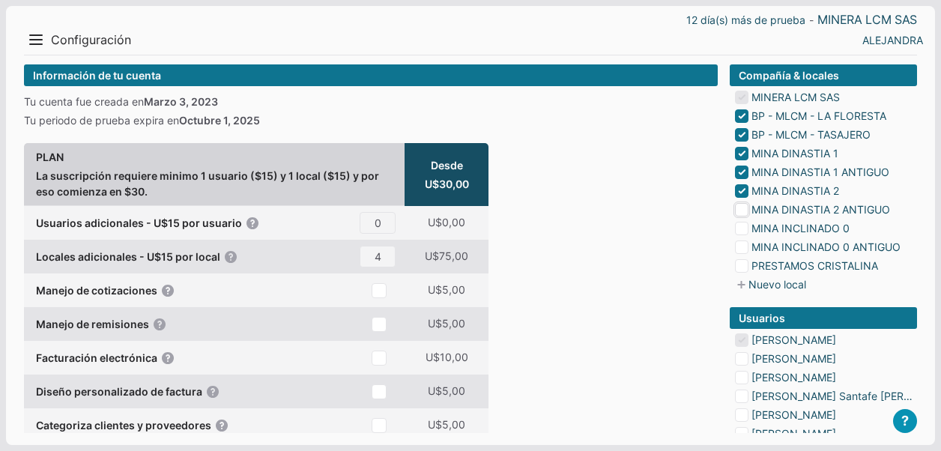
type input "5"
click at [743, 207] on input "checkbox" at bounding box center [741, 209] width 13 height 13
checkbox input "true"
click at [743, 226] on input "checkbox" at bounding box center [741, 228] width 13 height 13
type input "6"
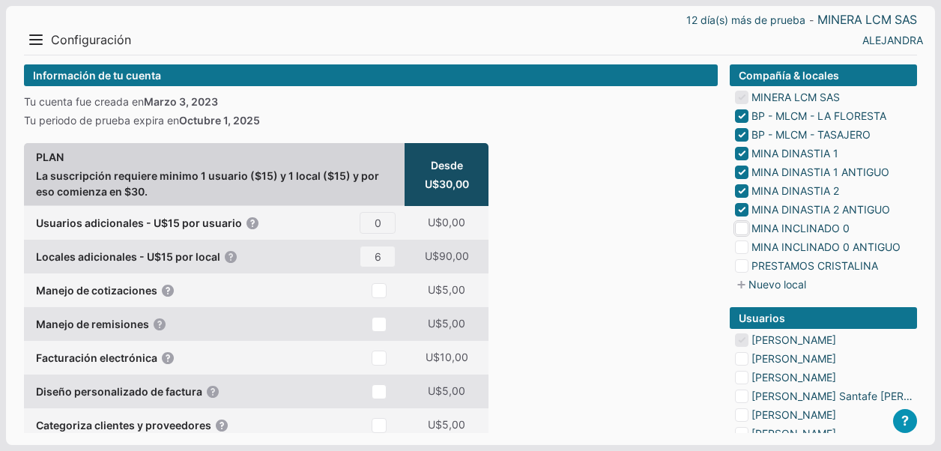
click at [742, 228] on input "checkbox" at bounding box center [741, 228] width 13 height 13
checkbox input "true"
click at [739, 246] on input "checkbox" at bounding box center [741, 246] width 13 height 13
type input "7"
click at [740, 243] on input "checkbox" at bounding box center [741, 246] width 13 height 13
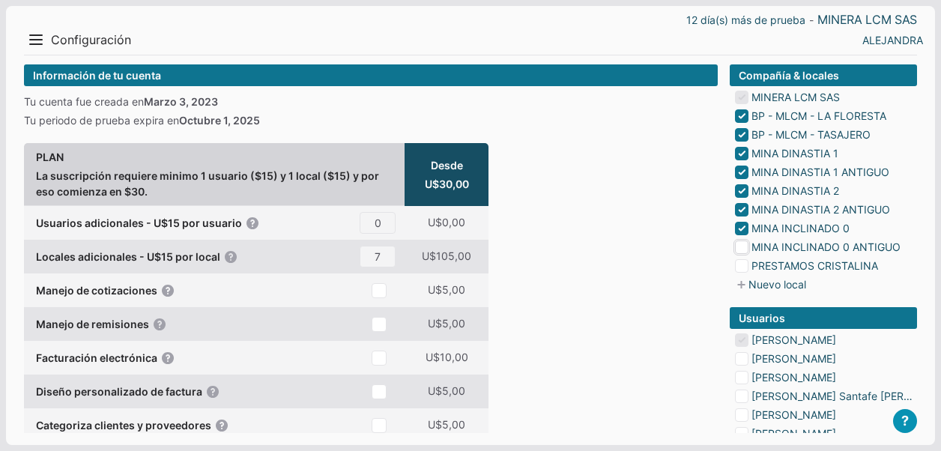
checkbox input "true"
click at [741, 262] on input "checkbox" at bounding box center [741, 265] width 13 height 13
type input "8"
click at [745, 268] on input "checkbox" at bounding box center [741, 265] width 13 height 13
checkbox input "true"
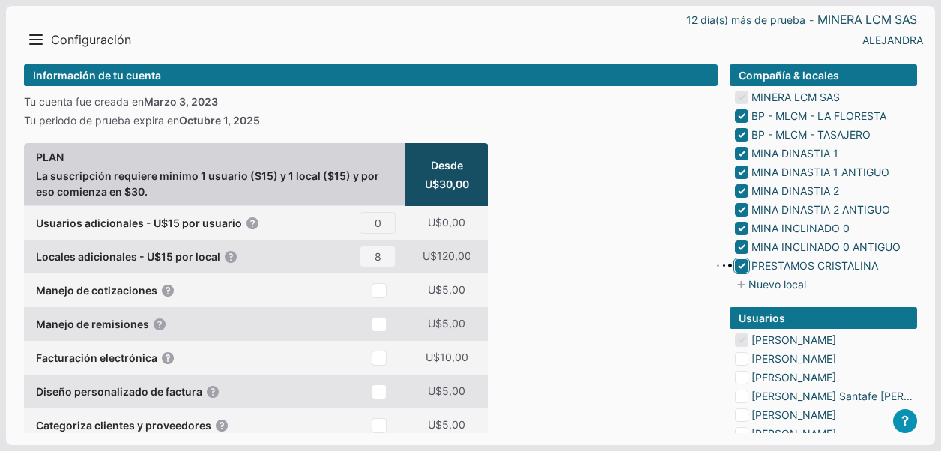
type input "9"
click at [33, 46] on button "Menu" at bounding box center [36, 40] width 24 height 24
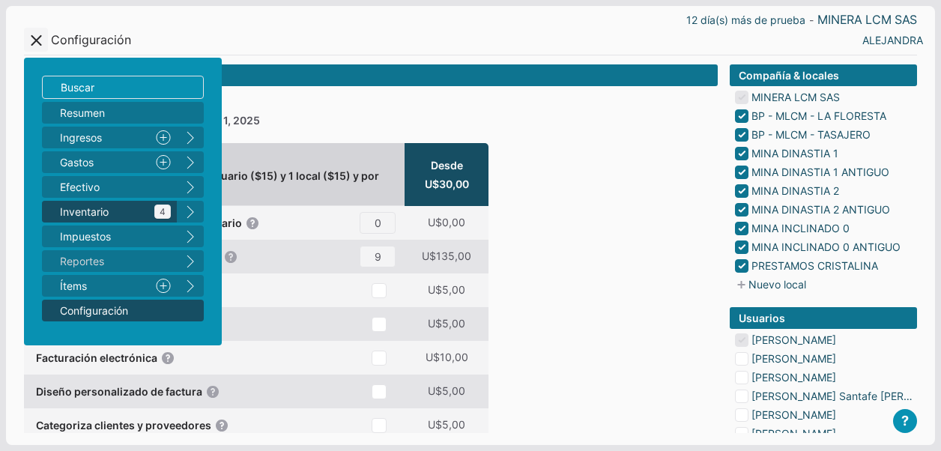
click at [73, 208] on span "Inventario 4" at bounding box center [115, 212] width 111 height 16
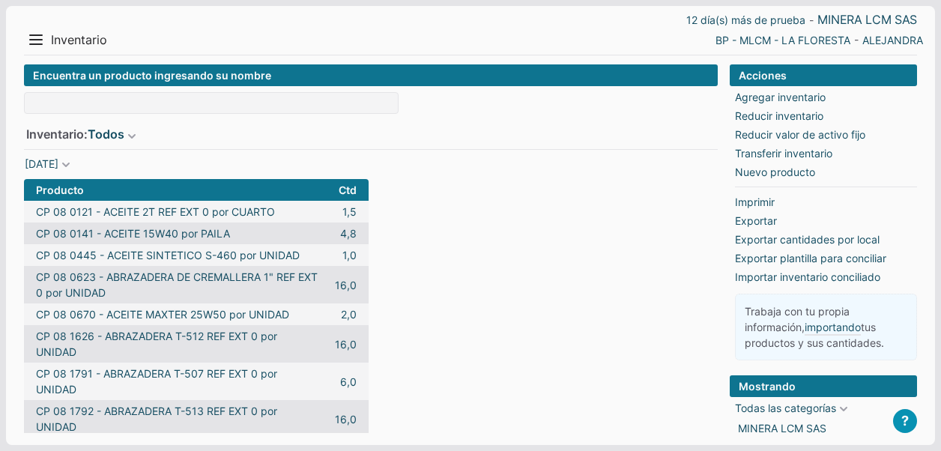
click at [151, 109] on input at bounding box center [211, 103] width 375 height 22
type input "d"
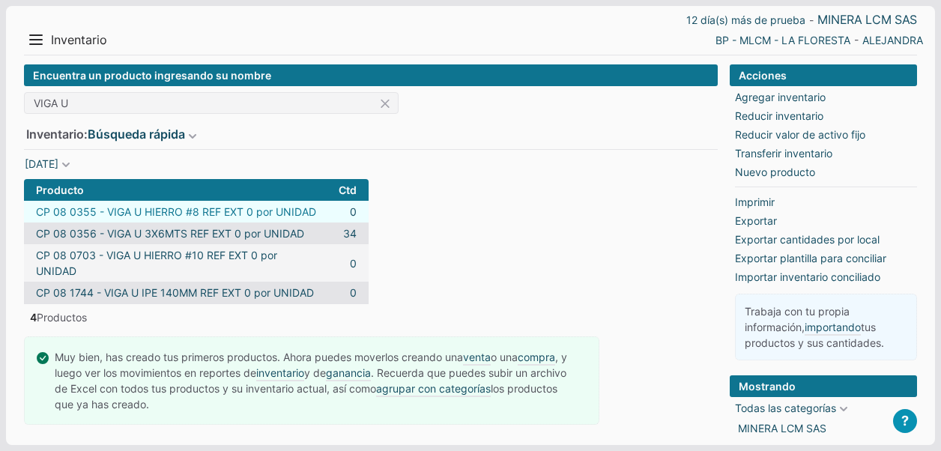
type input "VIGA U"
click at [51, 208] on link "CP 08 0355 - VIGA U HIERRO #8 REF EXT 0 por UNIDAD" at bounding box center [176, 212] width 280 height 16
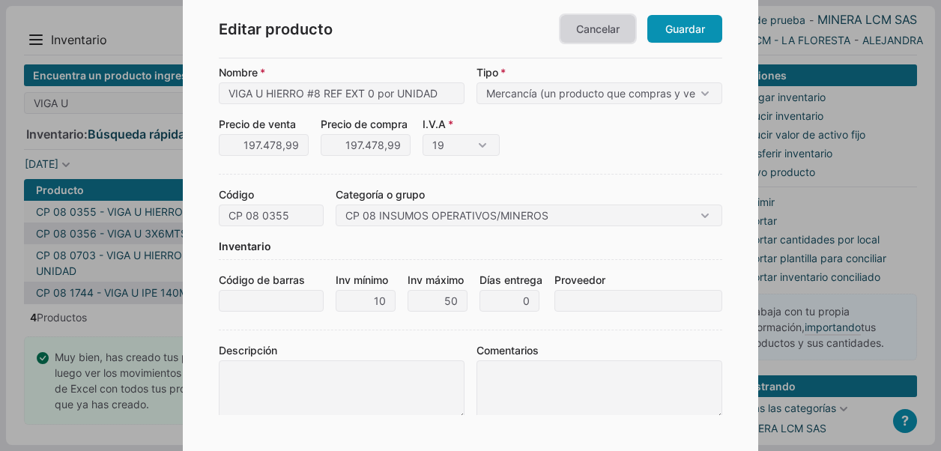
click at [611, 18] on link "Cancelar" at bounding box center [597, 29] width 75 height 28
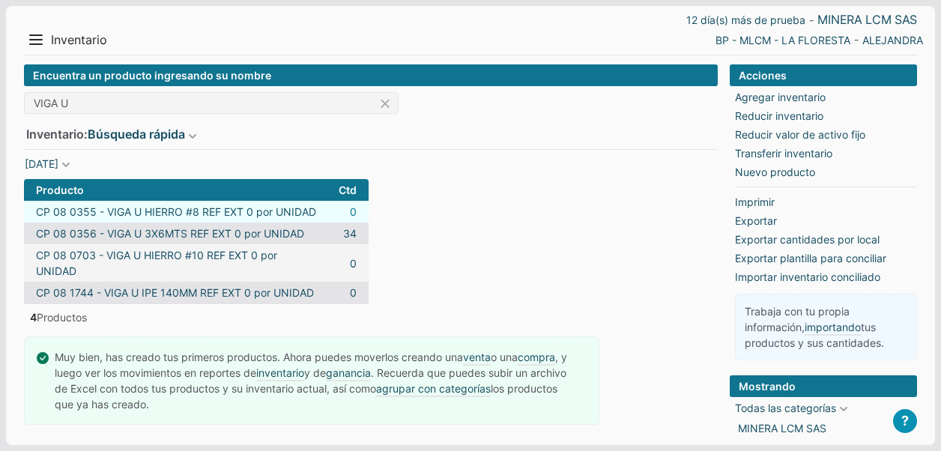
click at [352, 208] on link "0" at bounding box center [353, 212] width 7 height 16
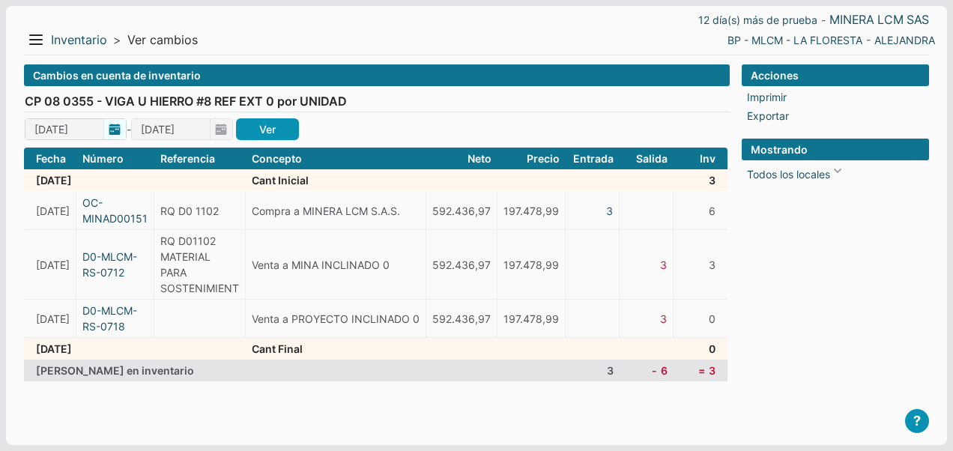
click at [111, 130] on span "[DATE]" at bounding box center [76, 129] width 102 height 22
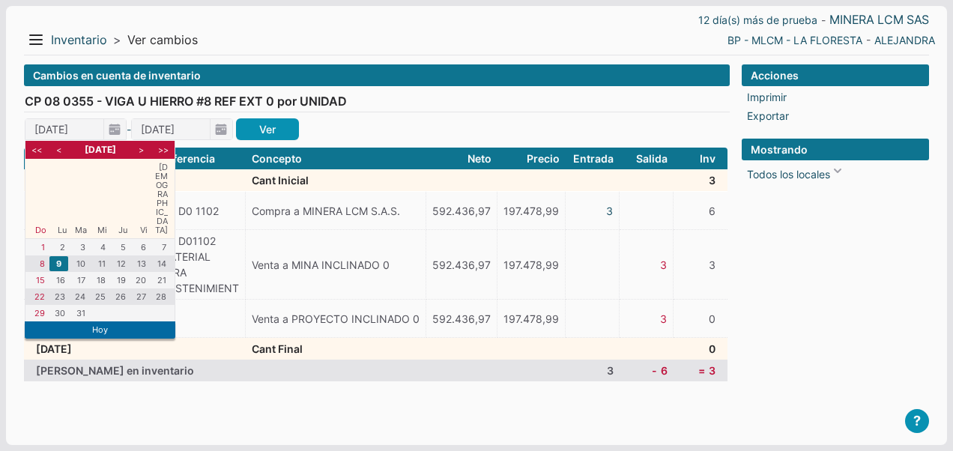
click at [39, 145] on li "<<" at bounding box center [38, 149] width 19 height 13
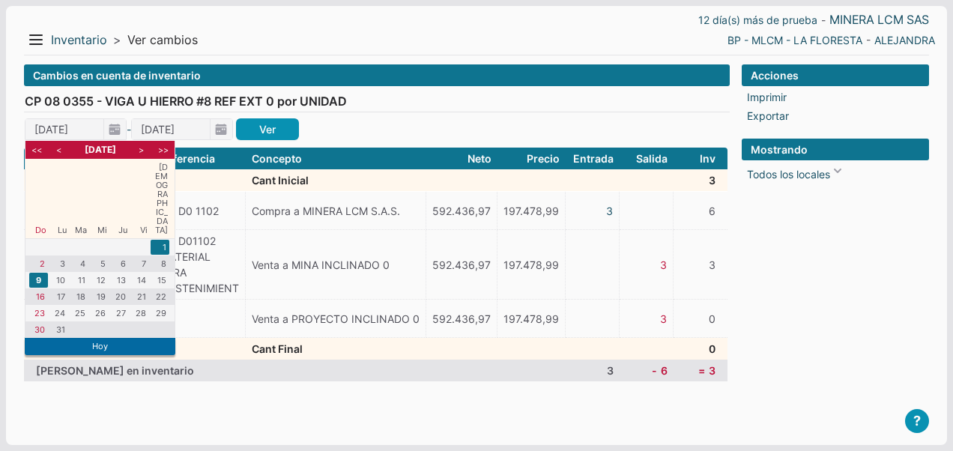
click at [160, 240] on li "1" at bounding box center [160, 247] width 19 height 15
type input "[DATE]"
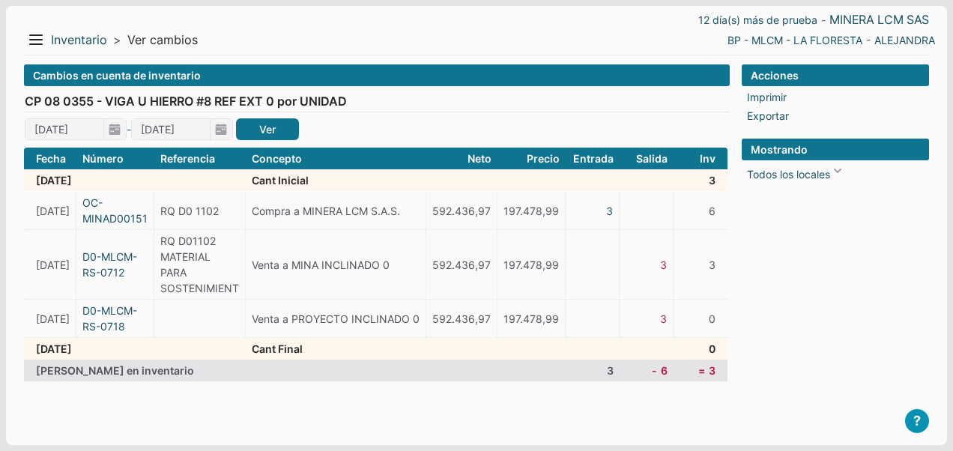
click at [252, 127] on link "Ver" at bounding box center [267, 129] width 63 height 22
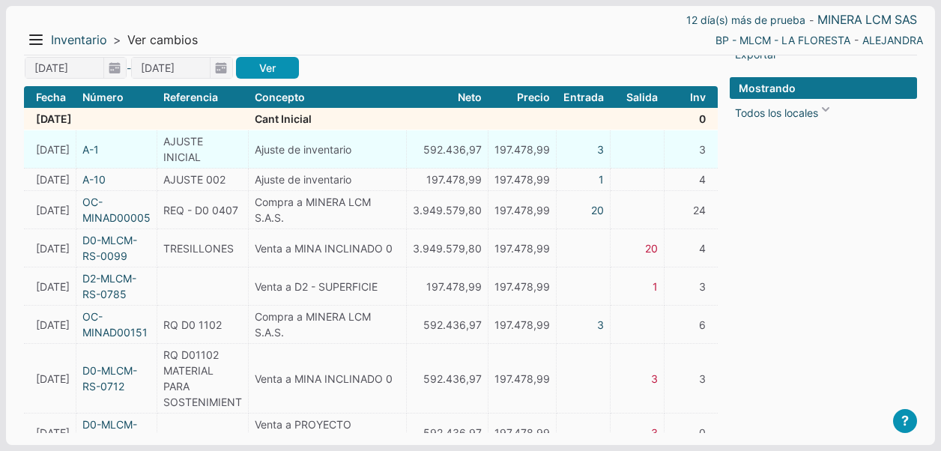
scroll to position [133, 0]
